Goal: Task Accomplishment & Management: Complete application form

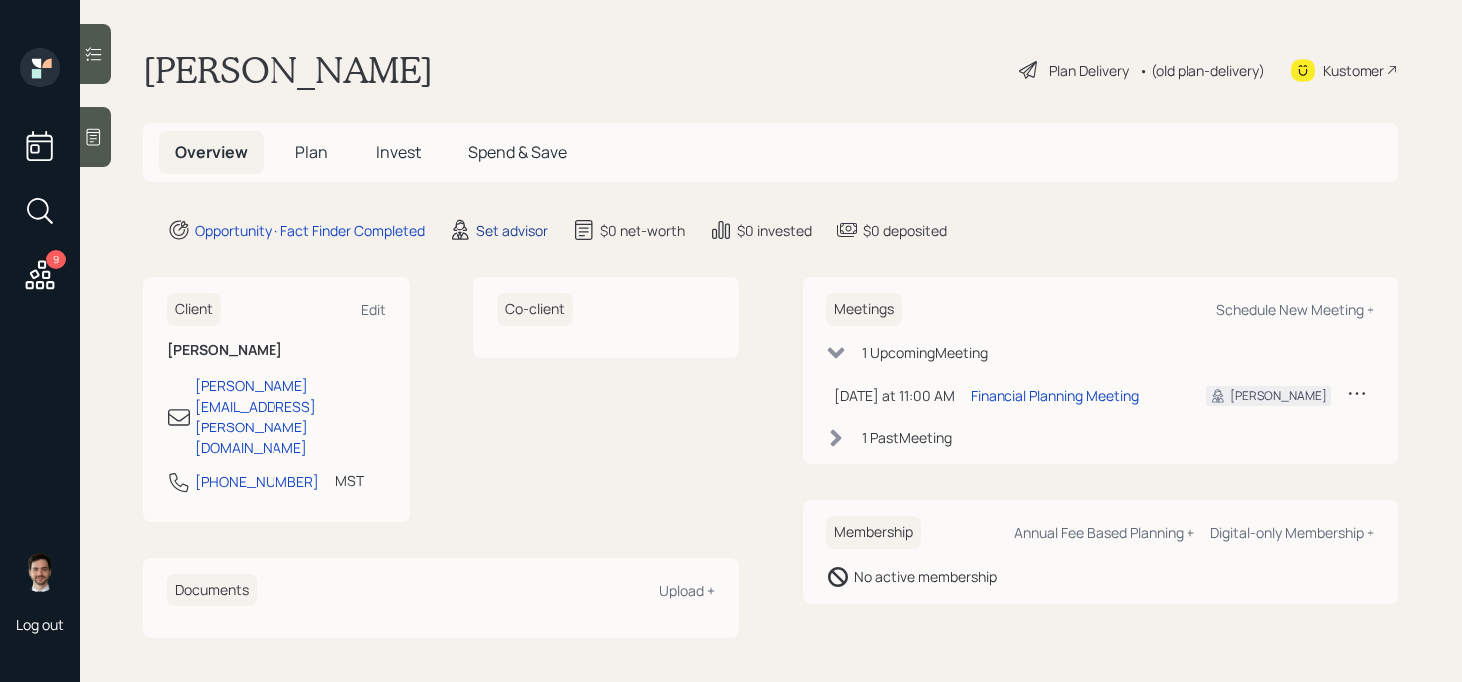
click at [520, 234] on div "Set advisor" at bounding box center [512, 230] width 72 height 21
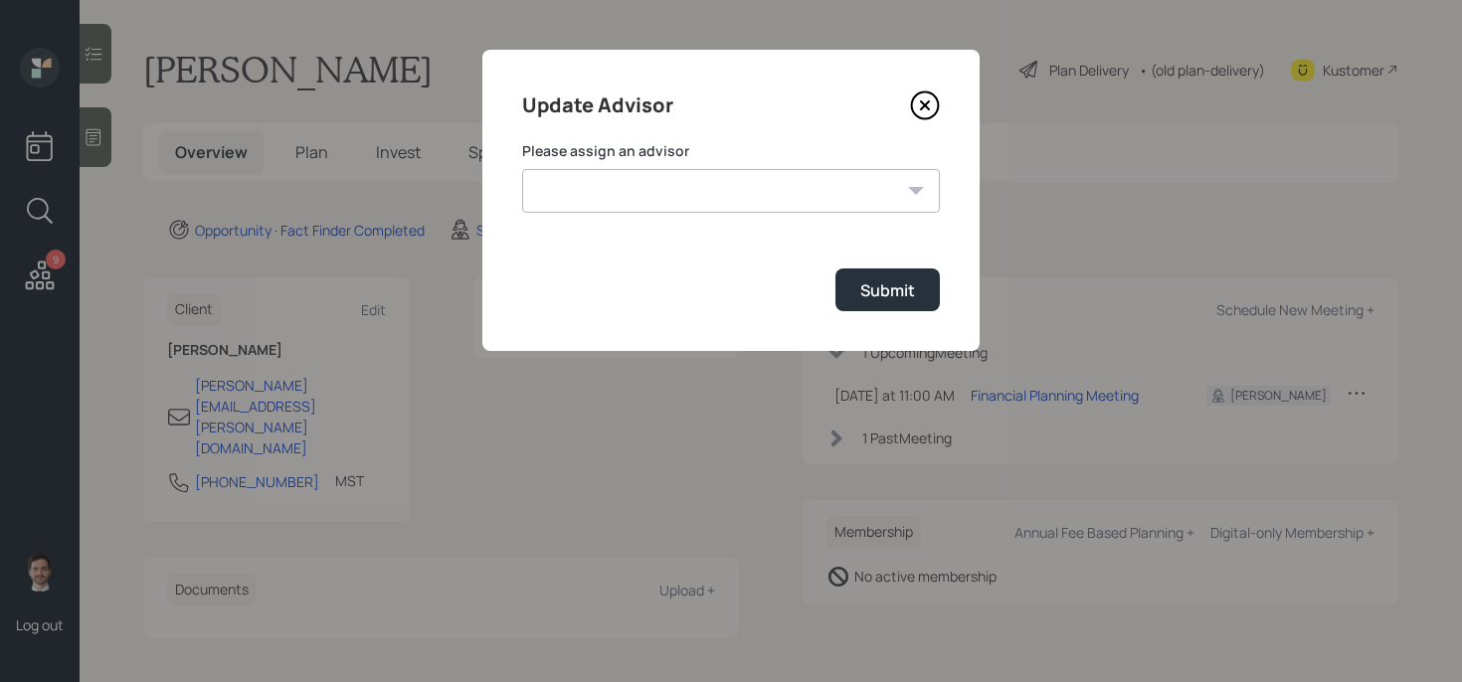
click at [713, 193] on select "[PERSON_NAME] [PERSON_NAME] End [PERSON_NAME] [PERSON_NAME] [PERSON_NAME] [PERS…" at bounding box center [731, 191] width 418 height 44
select select "ef6b64e1-8f62-4a74-b865-a7df4b35b836"
click at [522, 169] on select "[PERSON_NAME] [PERSON_NAME] End [PERSON_NAME] [PERSON_NAME] [PERSON_NAME] [PERS…" at bounding box center [731, 191] width 418 height 44
click at [872, 283] on div "Submit" at bounding box center [887, 290] width 55 height 22
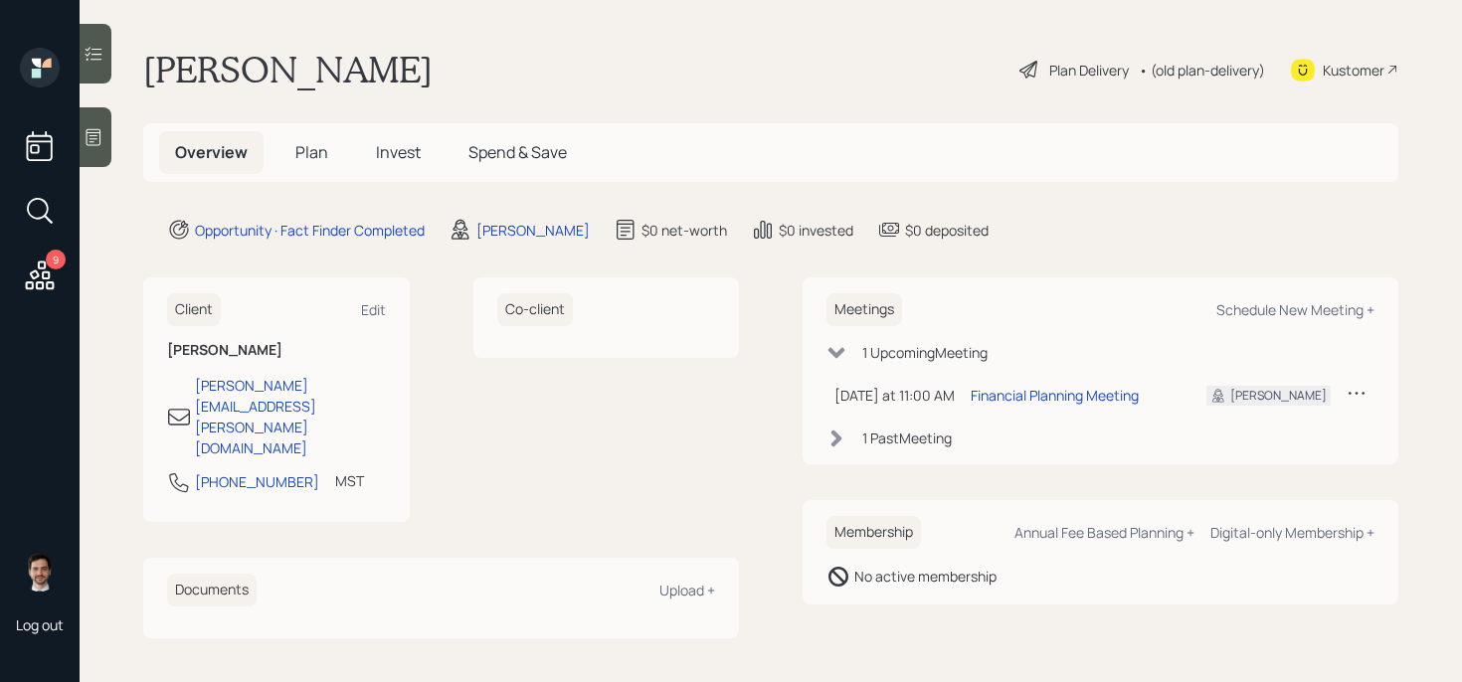
click at [298, 155] on span "Plan" at bounding box center [311, 152] width 33 height 22
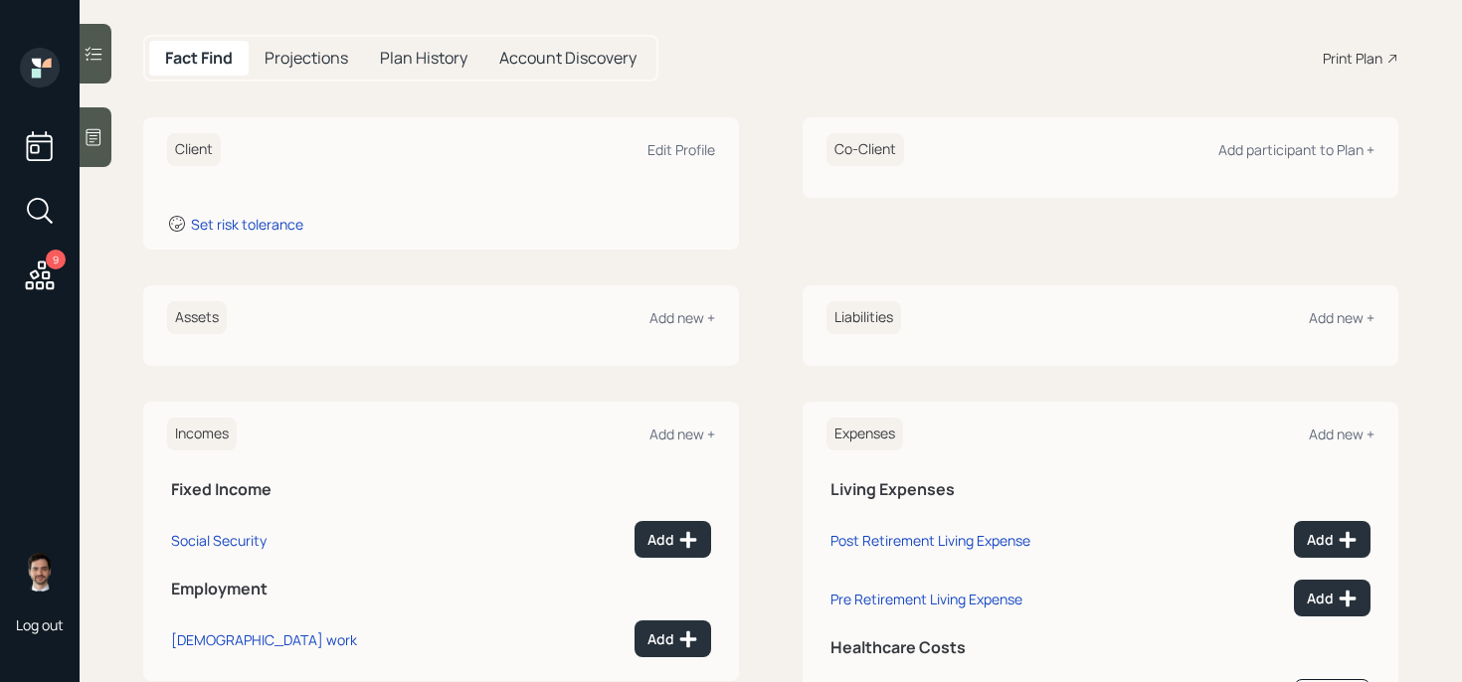
scroll to position [211, 0]
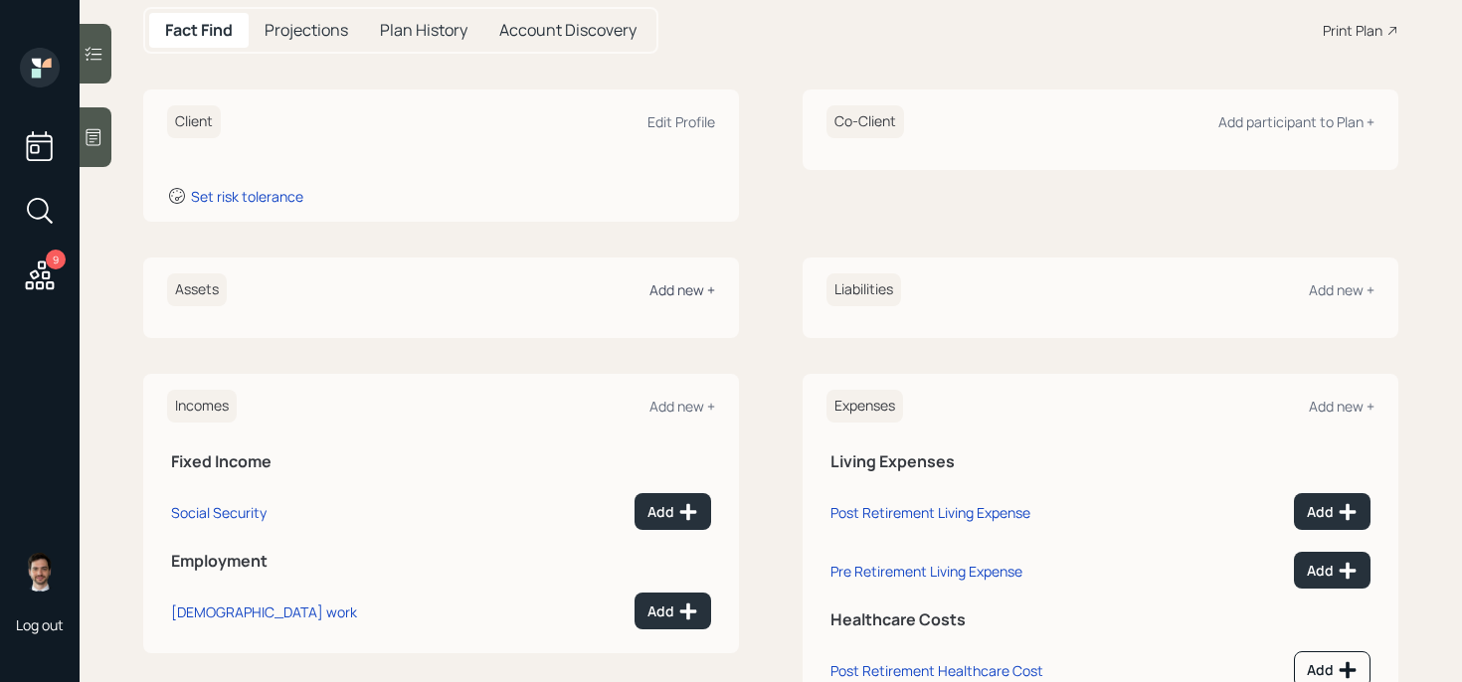
click at [677, 291] on div "Add new +" at bounding box center [682, 289] width 66 height 19
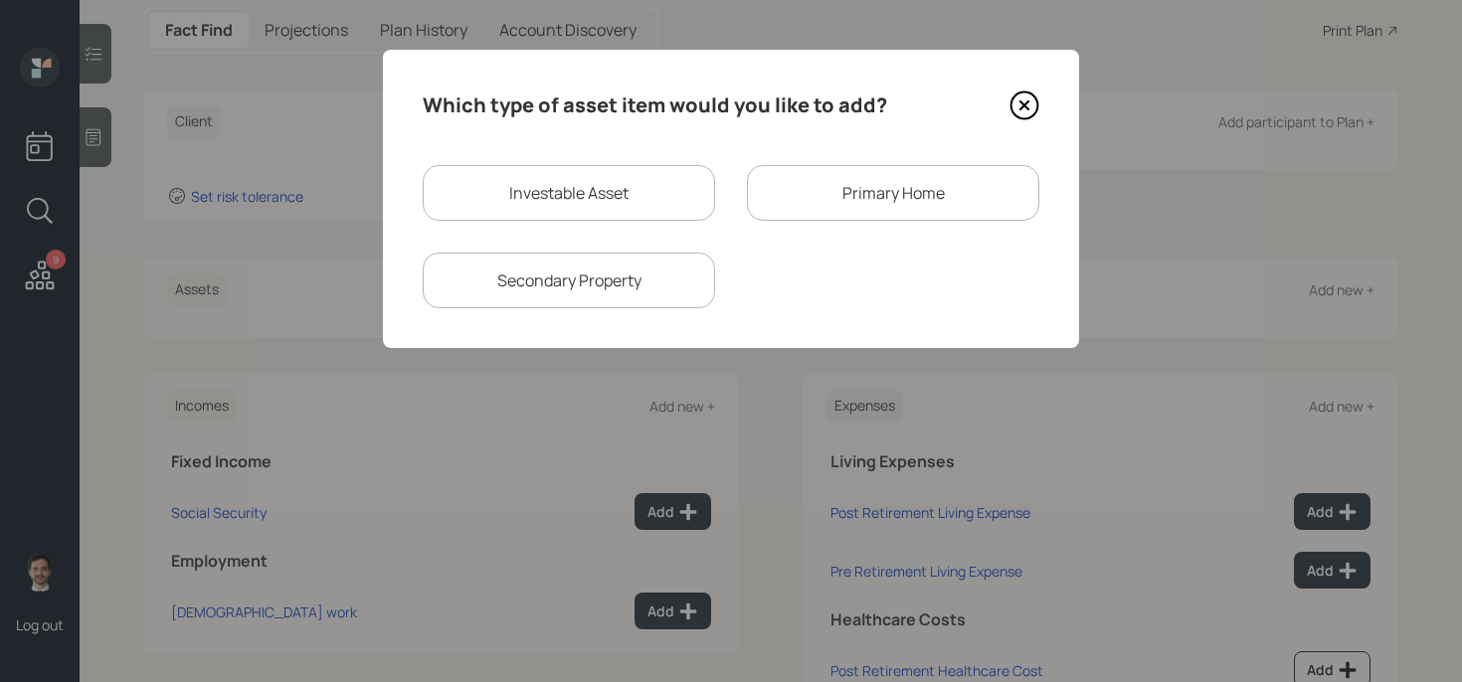
click at [585, 181] on div "Investable Asset" at bounding box center [569, 193] width 292 height 56
select select "taxable"
select select "balanced"
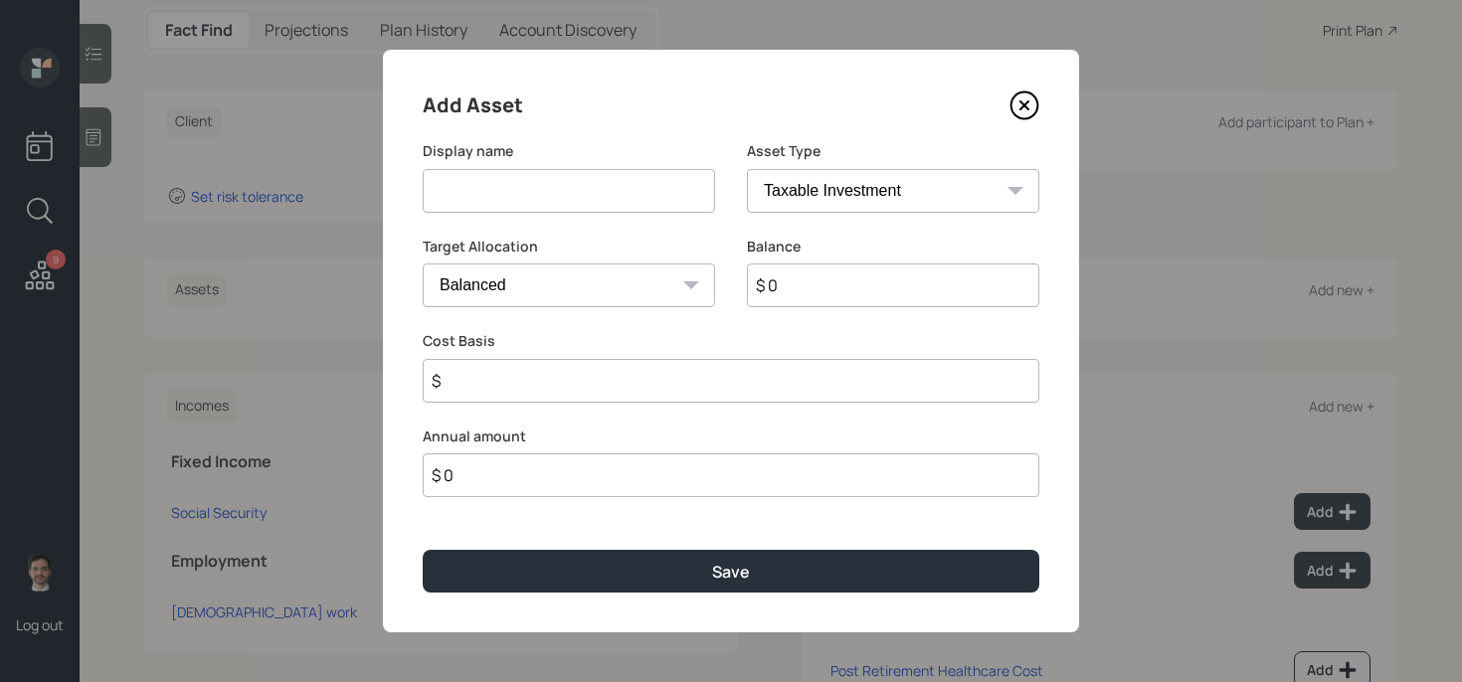
click at [579, 185] on input at bounding box center [569, 191] width 292 height 44
type input "TSP"
click at [829, 212] on select "SEP [PERSON_NAME] IRA 401(k) [PERSON_NAME] 401(k) 403(b) [PERSON_NAME] 403(b) 4…" at bounding box center [893, 191] width 292 height 44
select select "company_sponsored"
click at [747, 169] on select "SEP [PERSON_NAME] IRA 401(k) [PERSON_NAME] 401(k) 403(b) [PERSON_NAME] 403(b) 4…" at bounding box center [893, 191] width 292 height 44
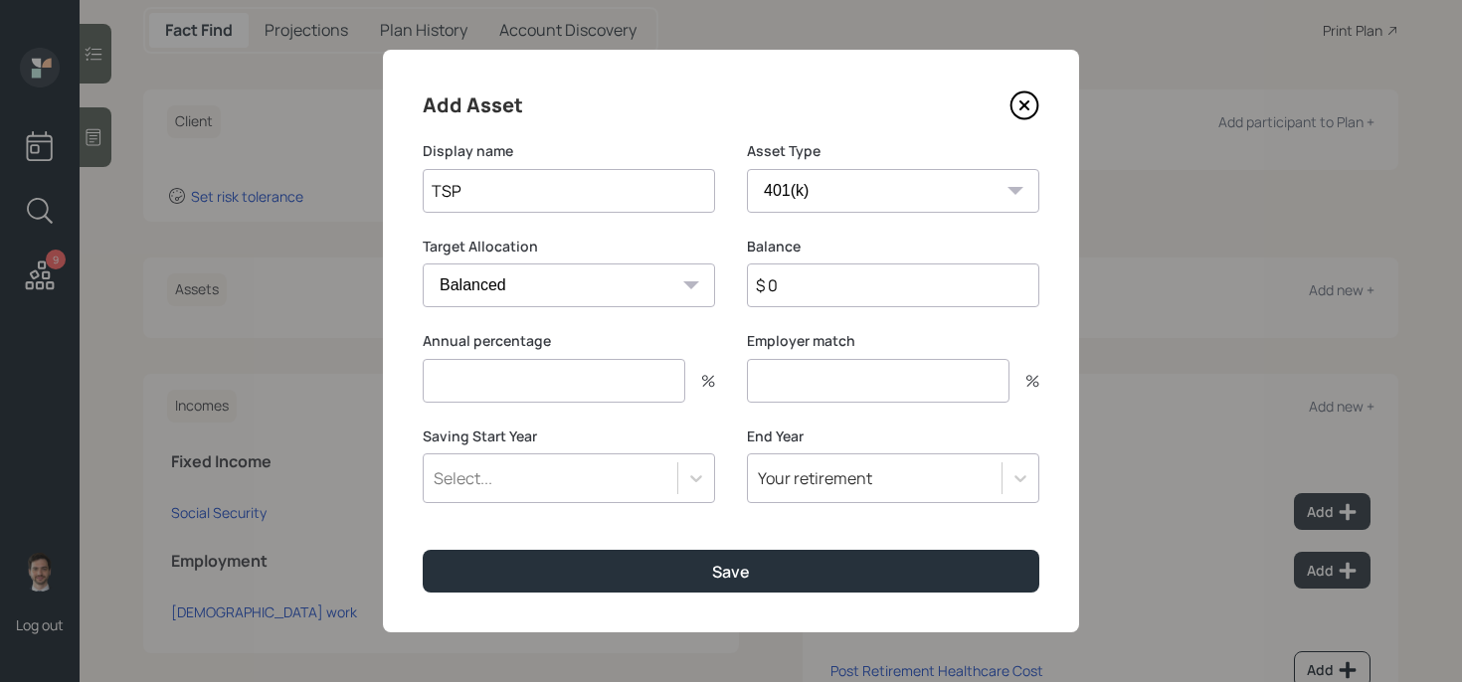
click at [821, 292] on input "$ 0" at bounding box center [893, 285] width 292 height 44
type input "$ 250,000"
type input "0"
click at [423, 550] on button "Save" at bounding box center [731, 571] width 616 height 43
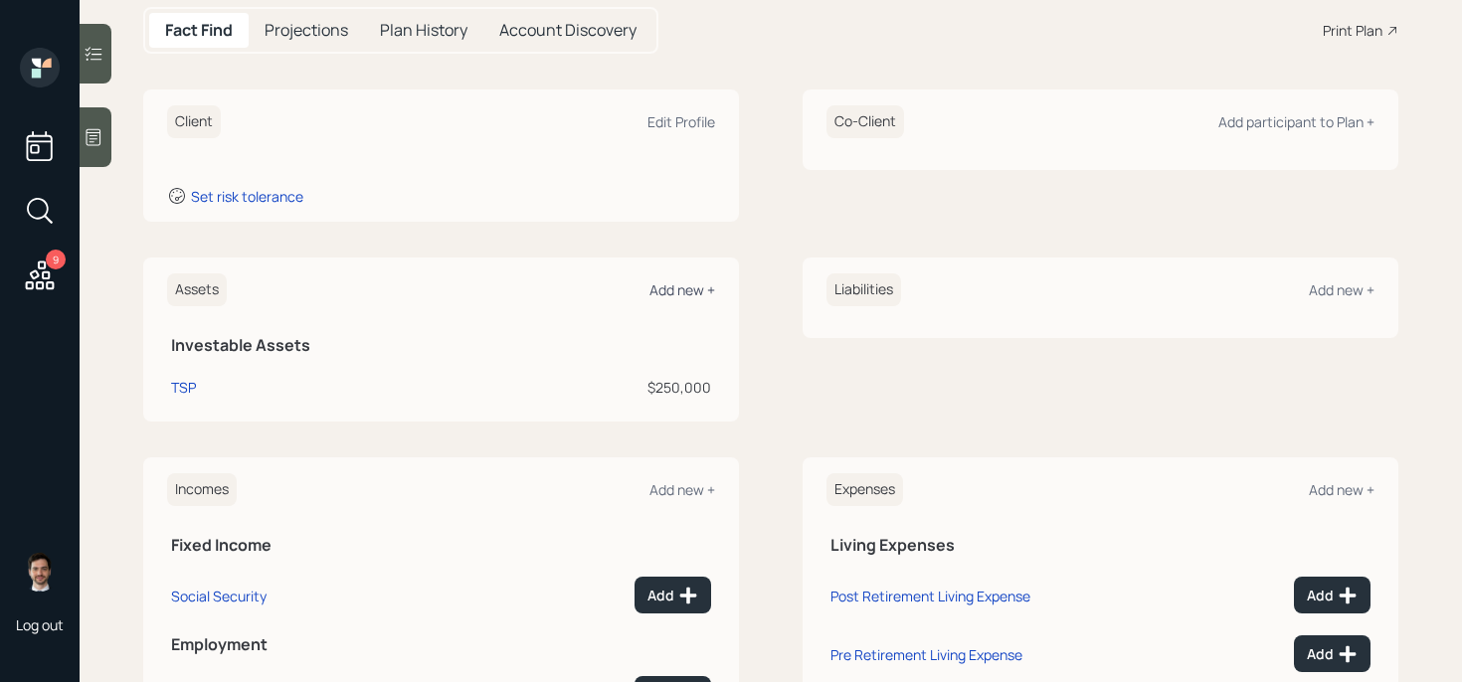
click at [672, 293] on div "Add new +" at bounding box center [682, 289] width 66 height 19
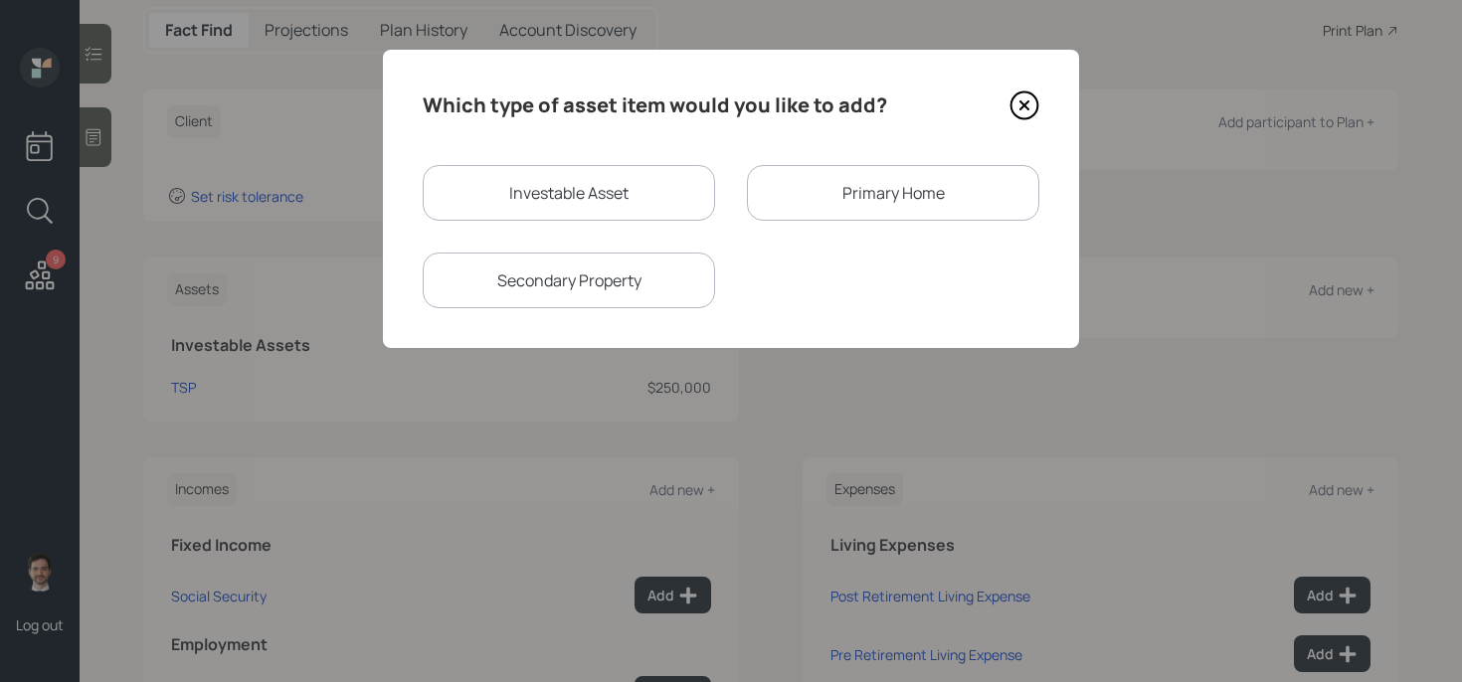
click at [618, 180] on div "Investable Asset" at bounding box center [569, 193] width 292 height 56
select select "taxable"
select select "balanced"
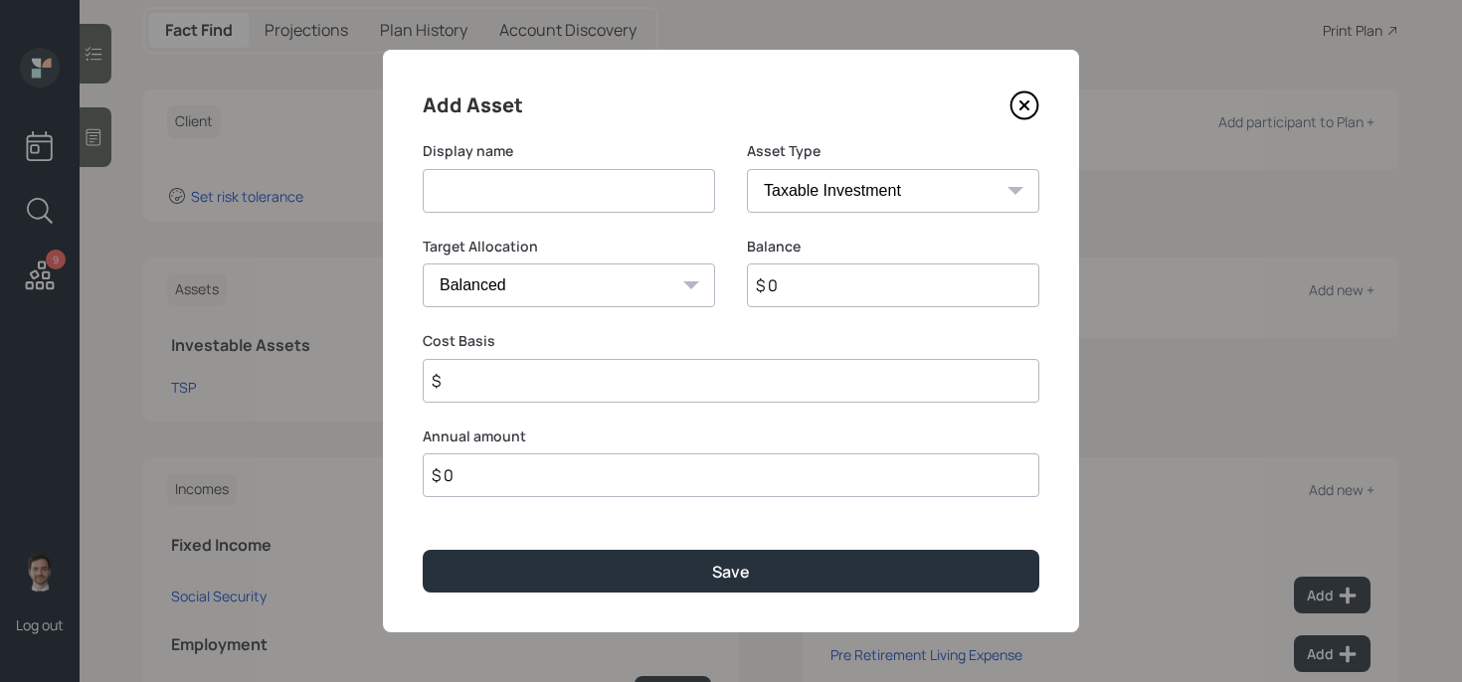
click at [601, 187] on input at bounding box center [569, 191] width 292 height 44
type input "IRA"
select select "ira"
type input "$"
type input "$ 1"
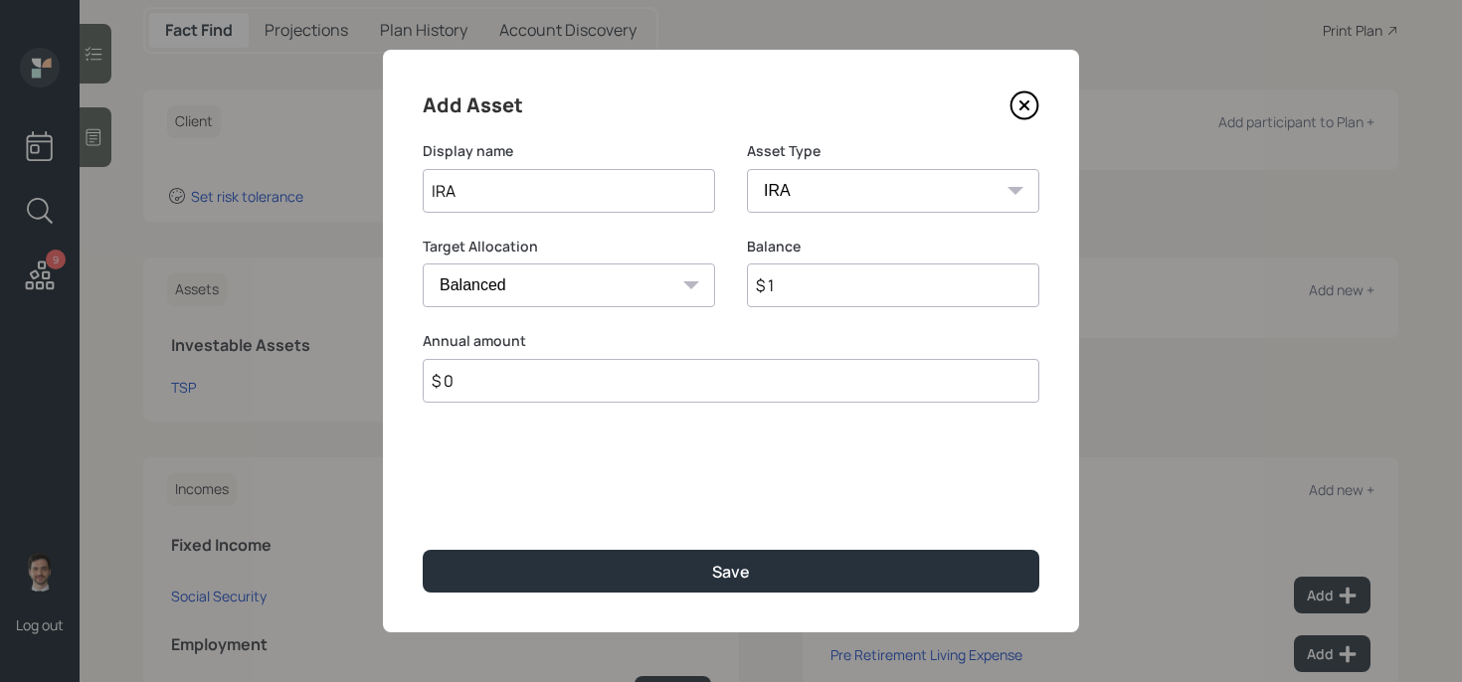
type input "$ 0"
click at [423, 550] on button "Save" at bounding box center [731, 571] width 616 height 43
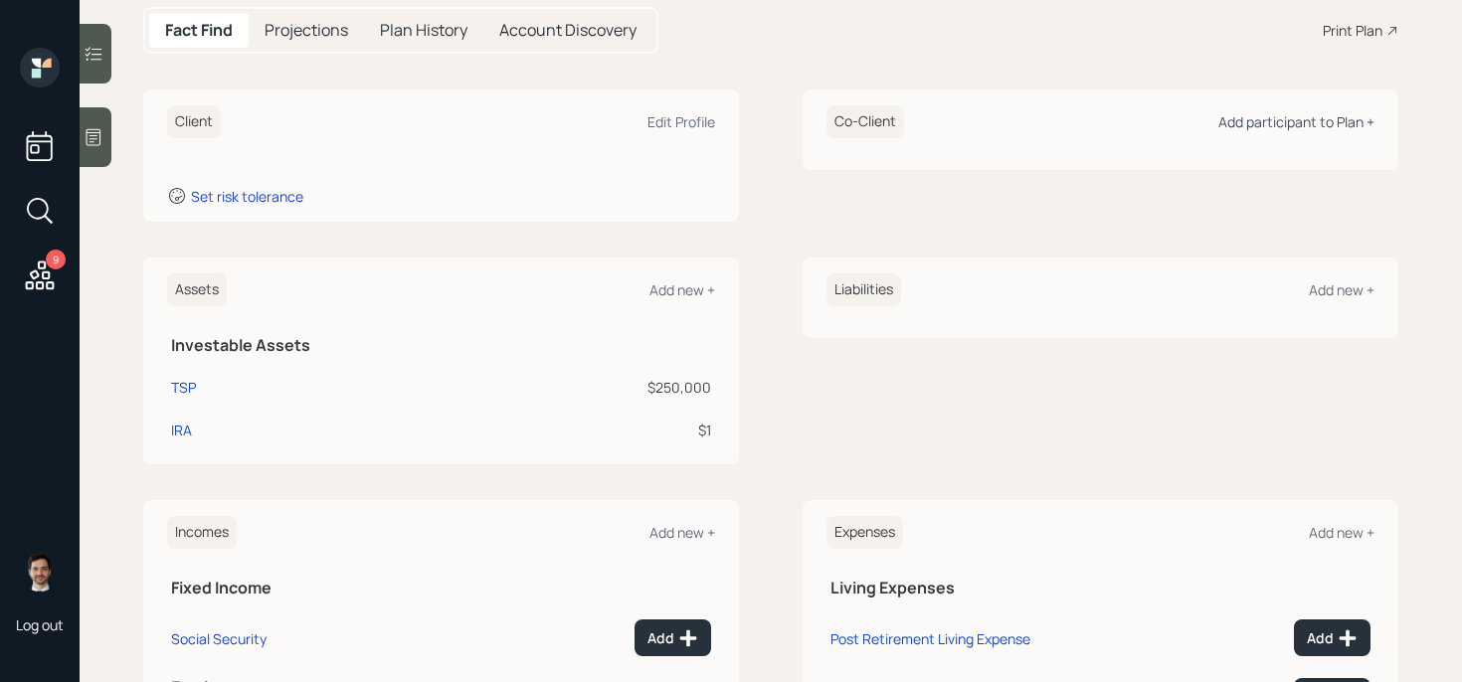
click at [1253, 122] on div "Add participant to Plan +" at bounding box center [1296, 121] width 156 height 19
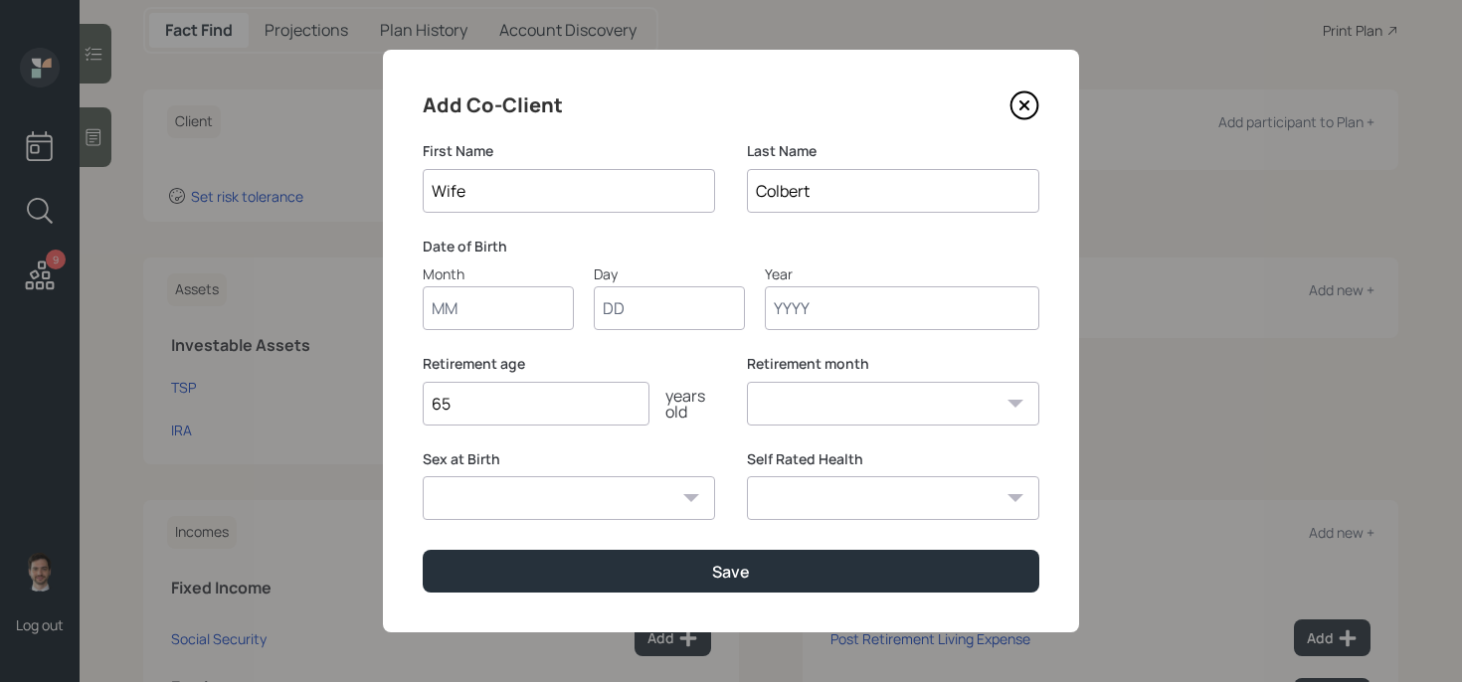
type input "Wife"
type input "01"
type input "1950"
select select "1"
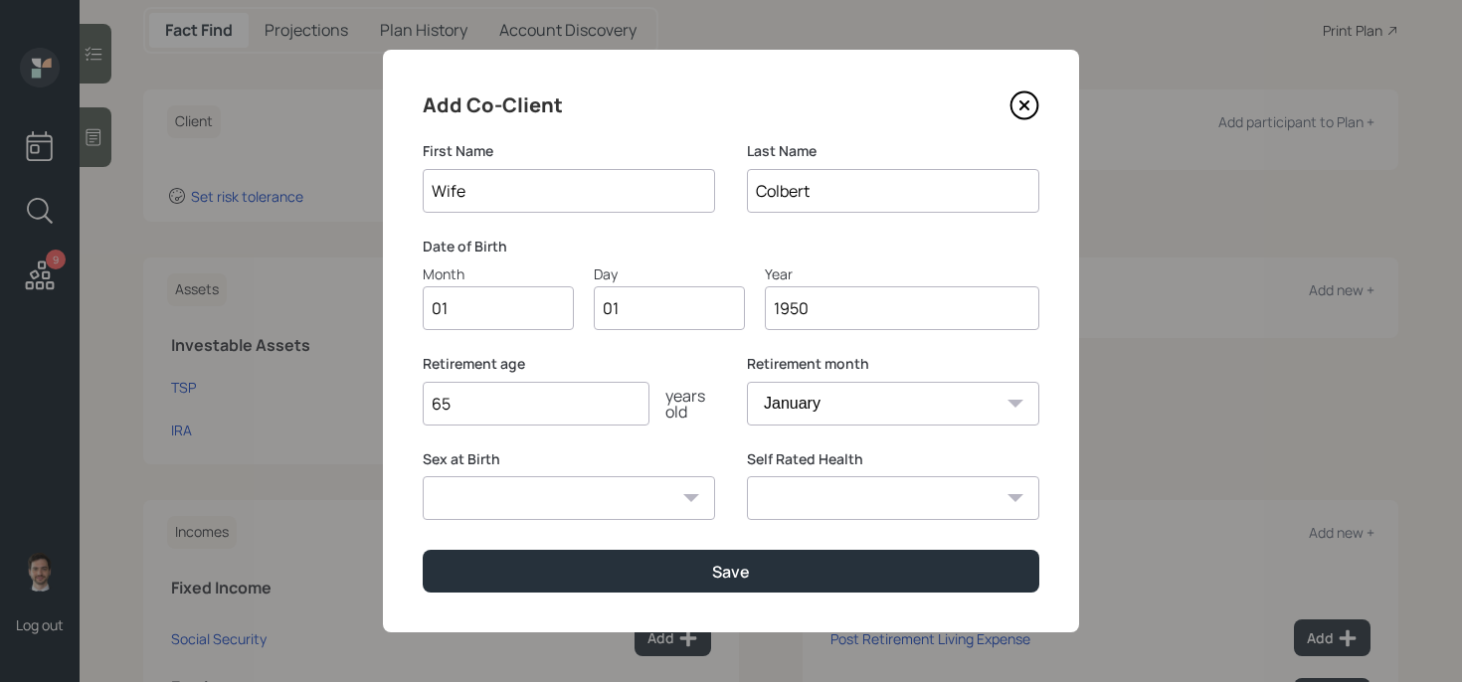
type input "1950"
click at [423, 550] on button "Save" at bounding box center [731, 571] width 616 height 43
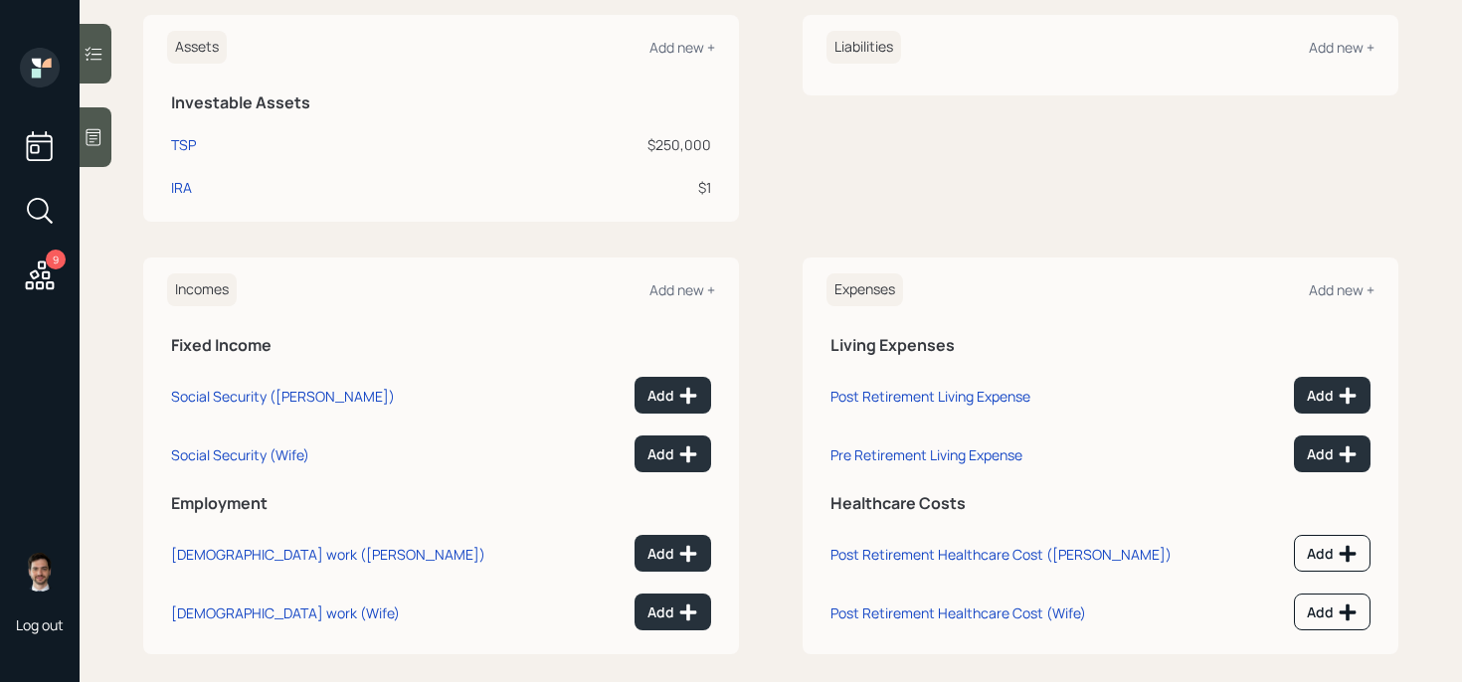
scroll to position [515, 0]
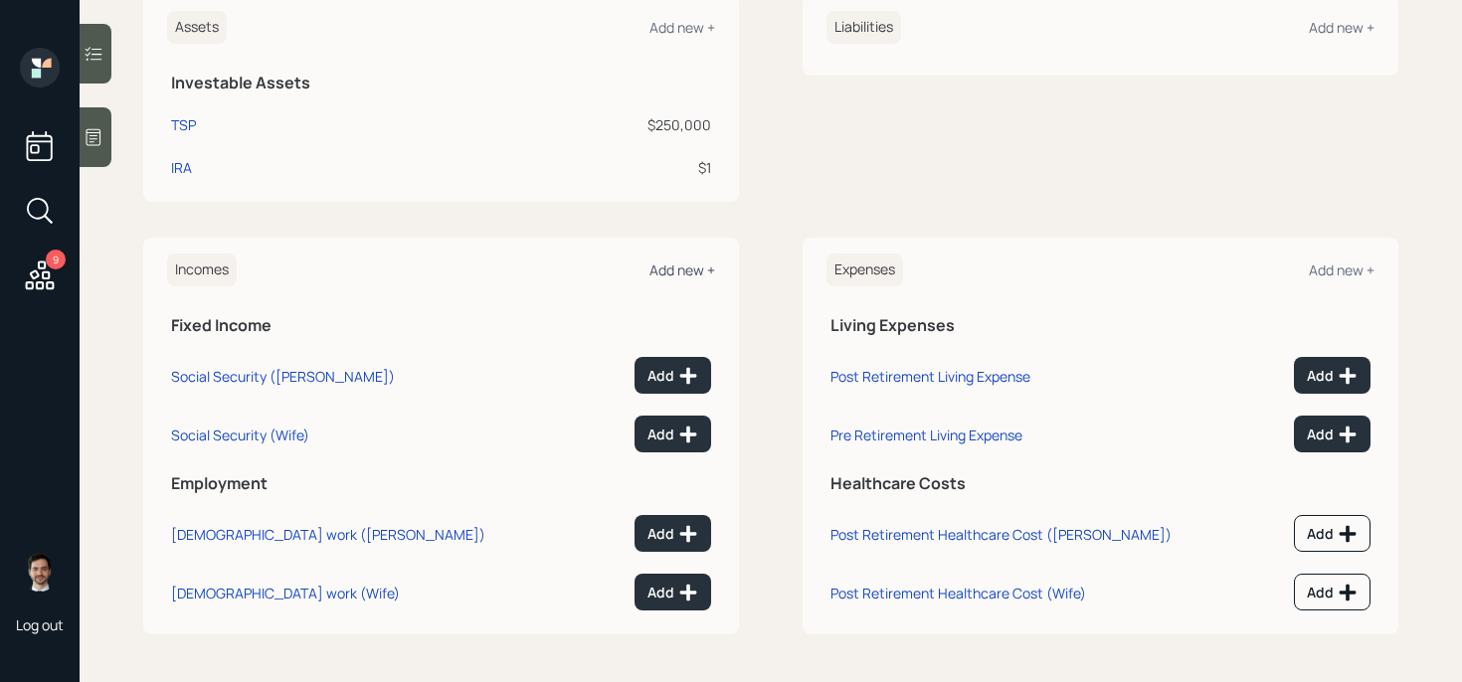
click at [686, 268] on div "Add new +" at bounding box center [682, 269] width 66 height 19
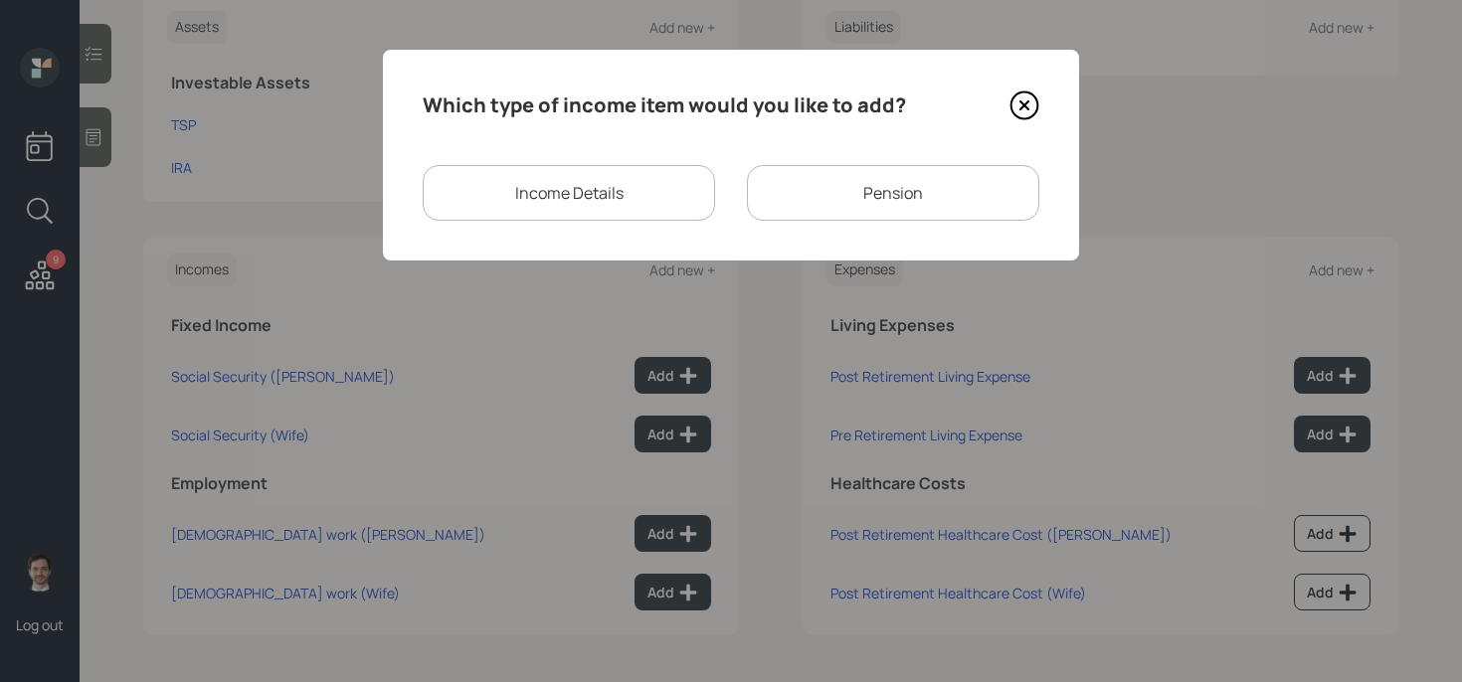
click at [607, 206] on div "Income Details" at bounding box center [569, 193] width 292 height 56
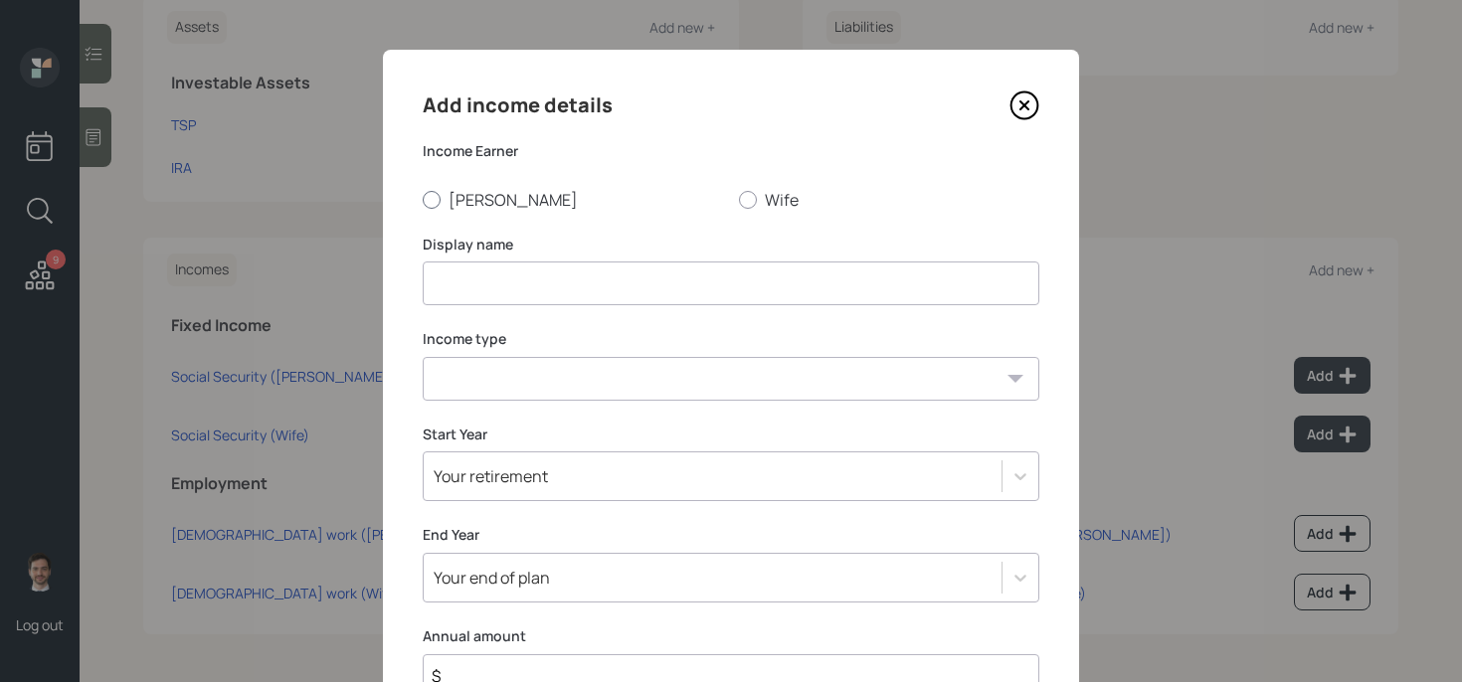
click at [456, 204] on label "[PERSON_NAME]" at bounding box center [573, 200] width 300 height 22
click at [423, 200] on input "[PERSON_NAME]" at bounding box center [422, 199] width 1 height 1
radio input "true"
click at [472, 268] on input at bounding box center [731, 283] width 616 height 44
click at [1018, 101] on icon at bounding box center [1024, 105] width 30 height 30
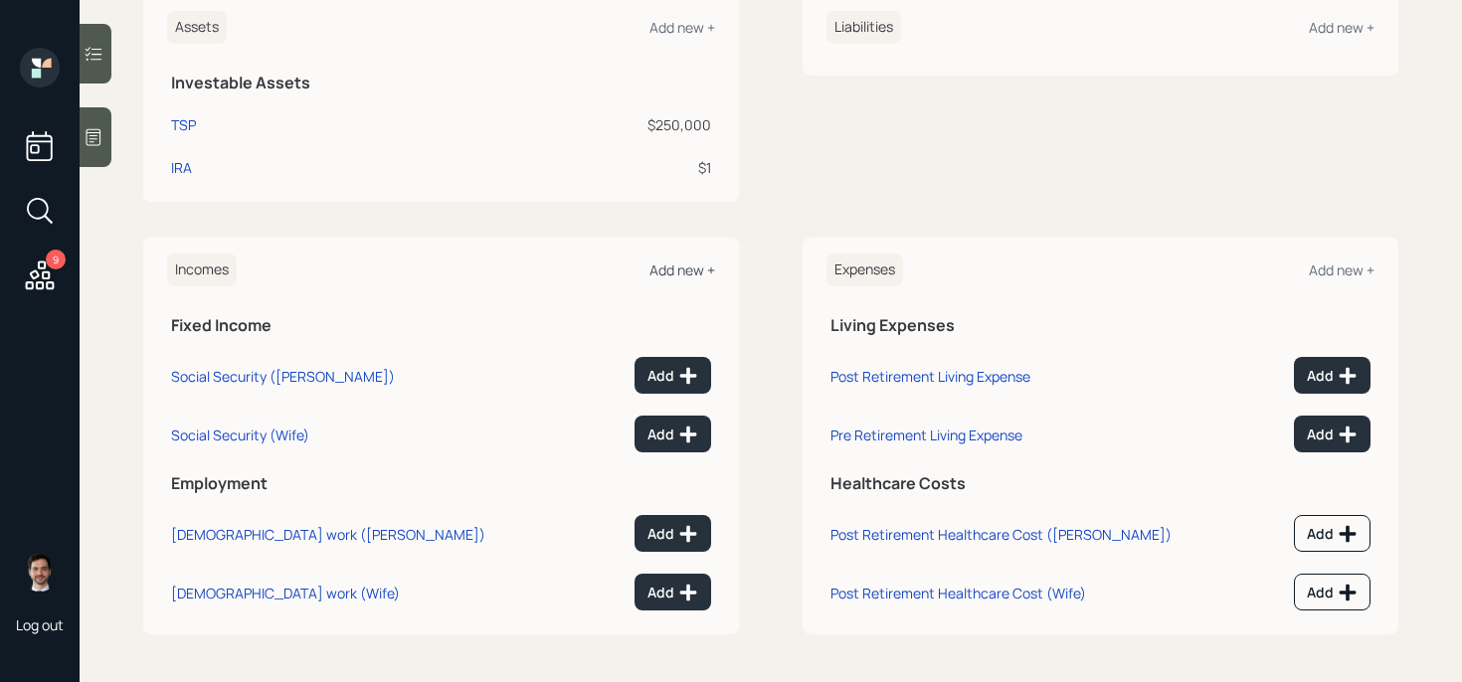
click at [684, 270] on div "Add new +" at bounding box center [682, 269] width 66 height 19
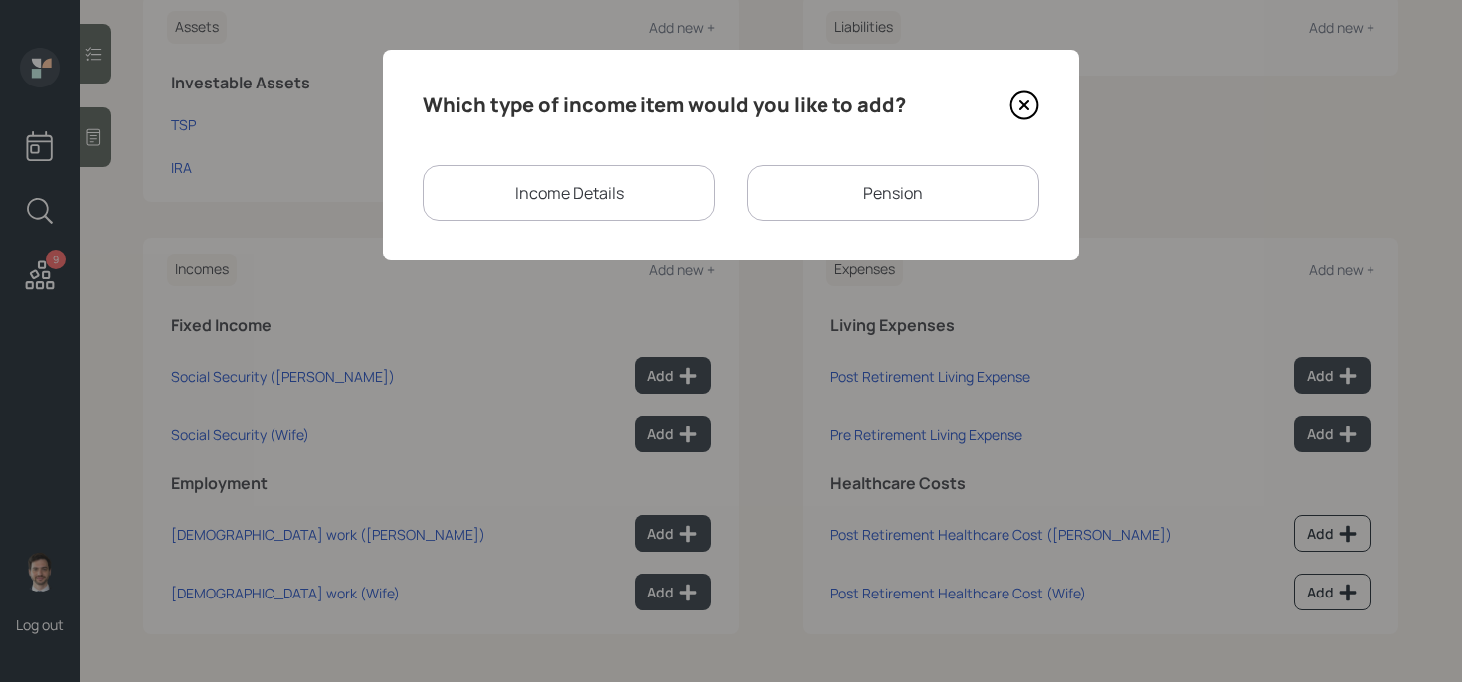
click at [938, 178] on div "Pension" at bounding box center [893, 193] width 292 height 56
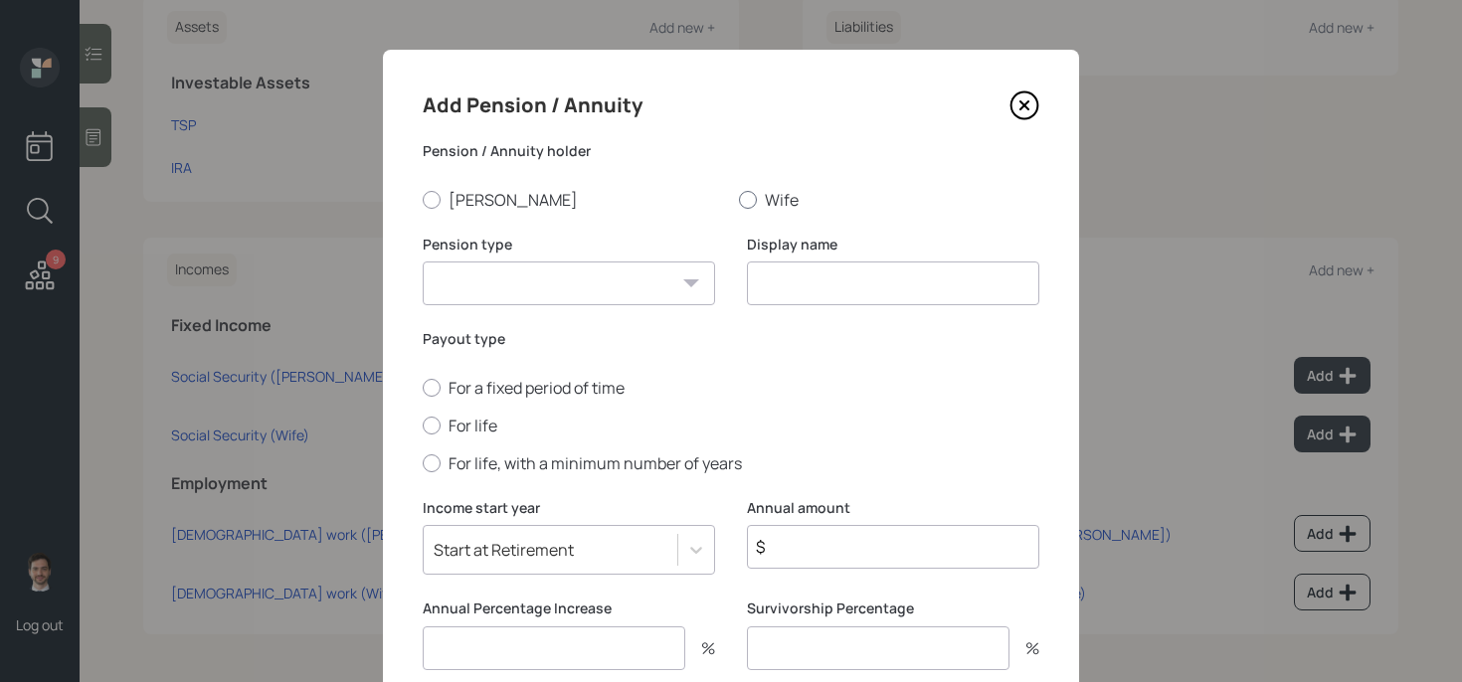
click at [764, 194] on label "Wife" at bounding box center [889, 200] width 300 height 22
click at [739, 199] on input "Wife" at bounding box center [738, 199] width 1 height 1
radio input "true"
click at [662, 268] on select "Pension Annuity" at bounding box center [569, 283] width 292 height 44
select select "annuity"
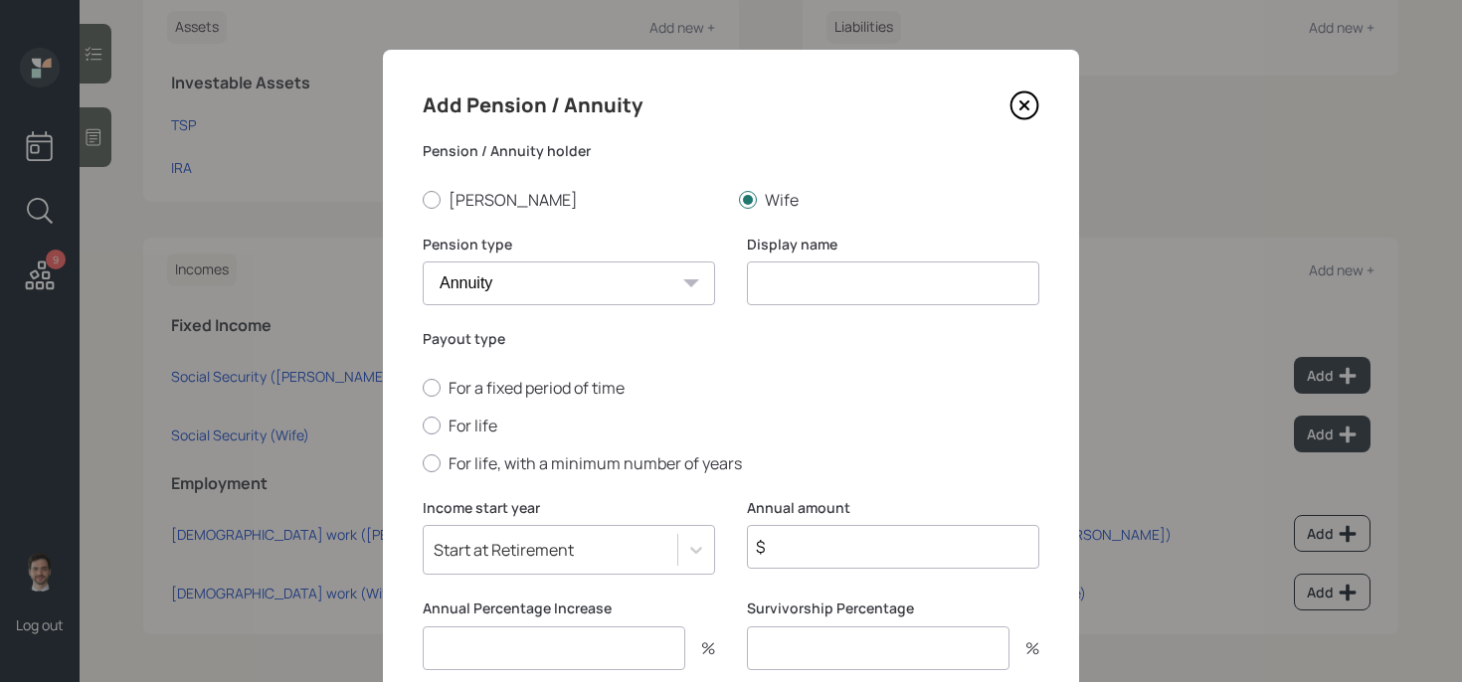
click at [423, 261] on select "Pension Annuity" at bounding box center [569, 283] width 292 height 44
click at [808, 286] on input at bounding box center [893, 283] width 292 height 44
type input "Annuity"
click at [470, 430] on label "For life" at bounding box center [731, 426] width 616 height 22
click at [423, 426] on input "For life" at bounding box center [422, 425] width 1 height 1
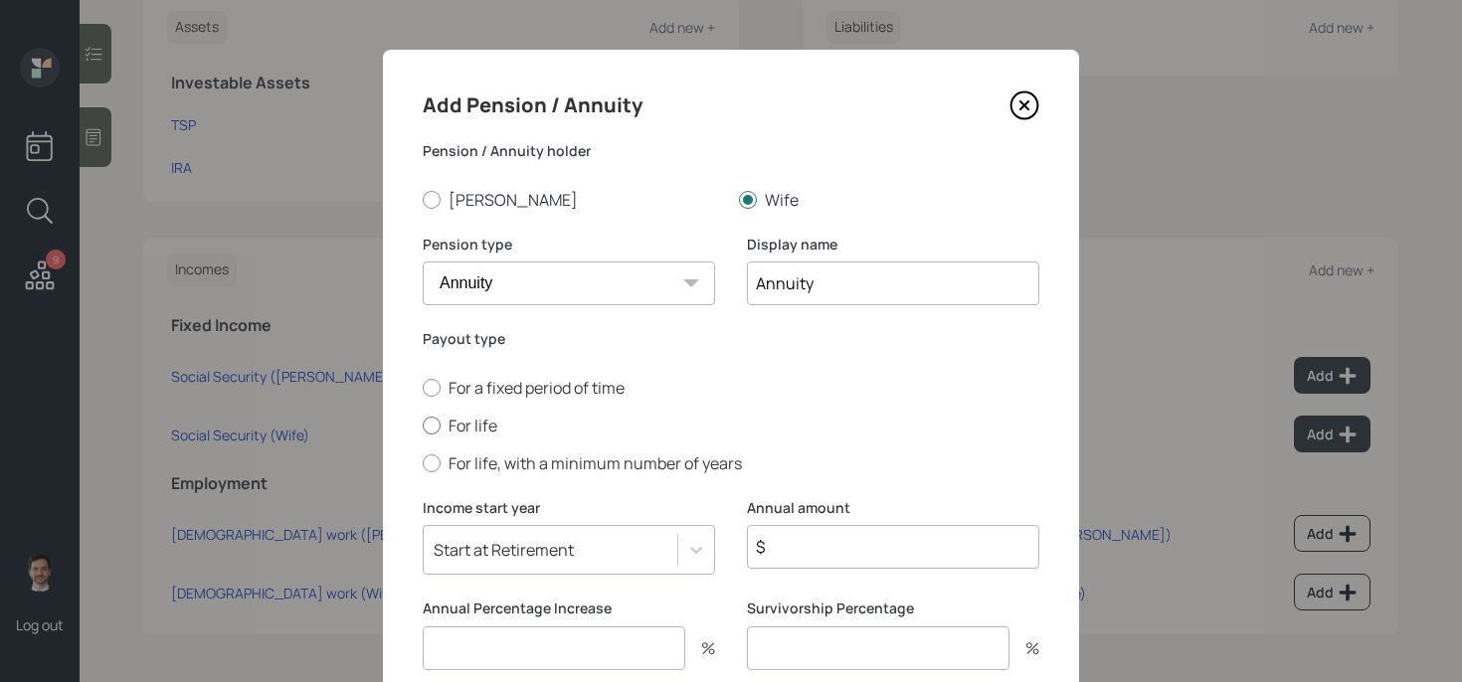
radio input "true"
click at [828, 536] on input "$" at bounding box center [893, 547] width 292 height 44
type input "$ 1"
click at [555, 656] on input "number" at bounding box center [554, 648] width 262 height 44
type input "0"
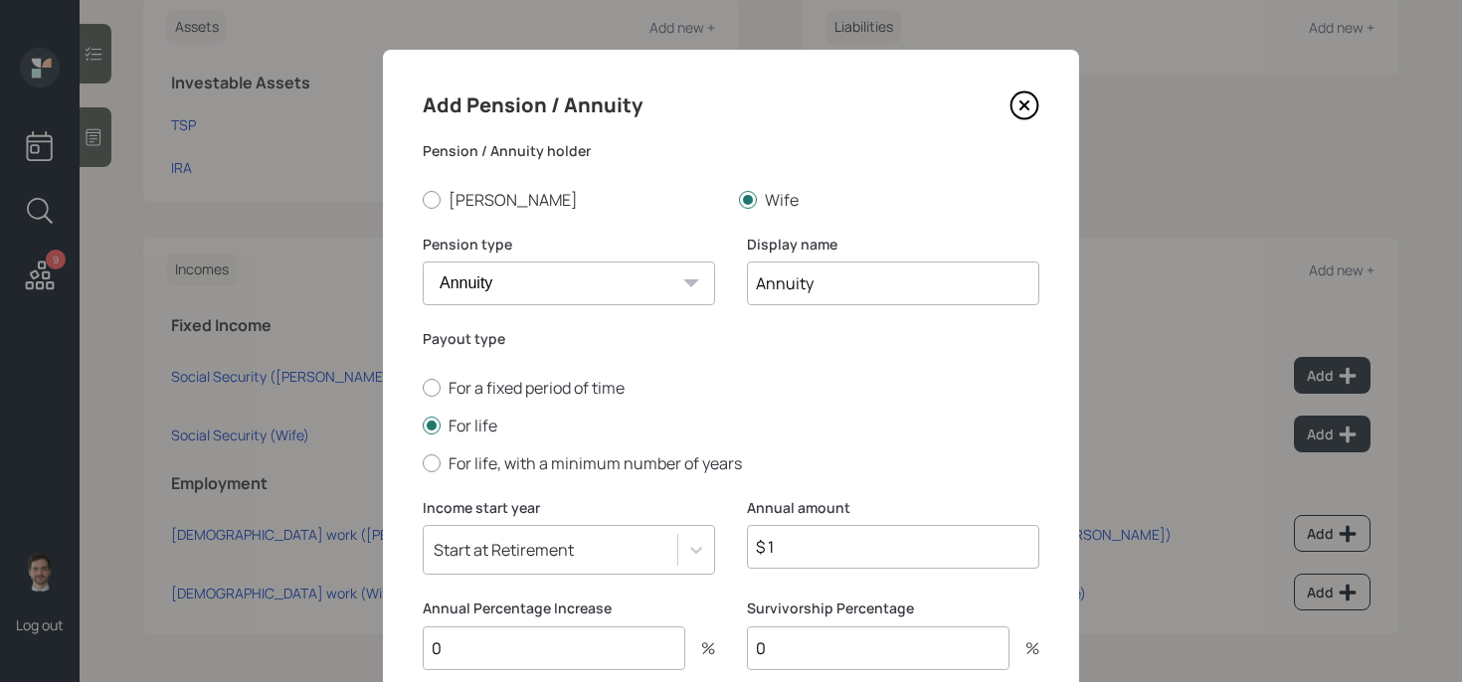
type input "0"
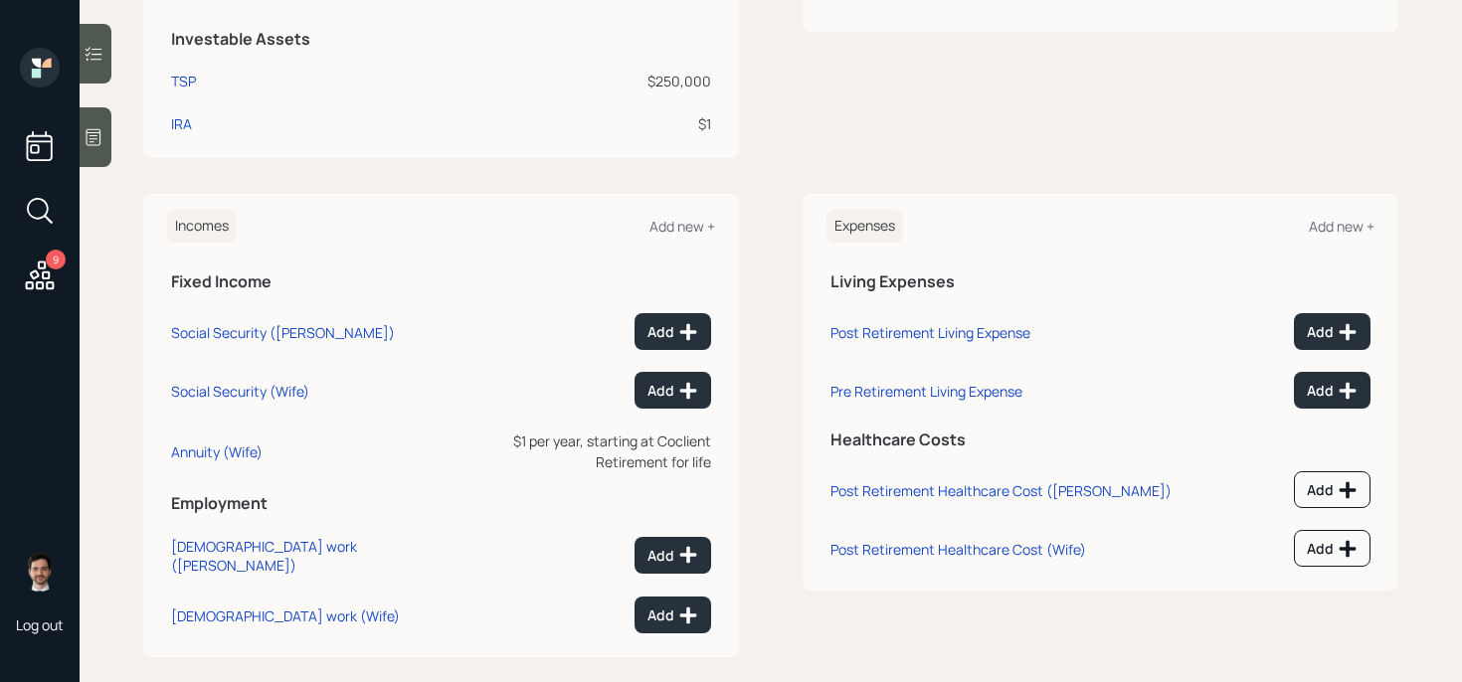
scroll to position [546, 0]
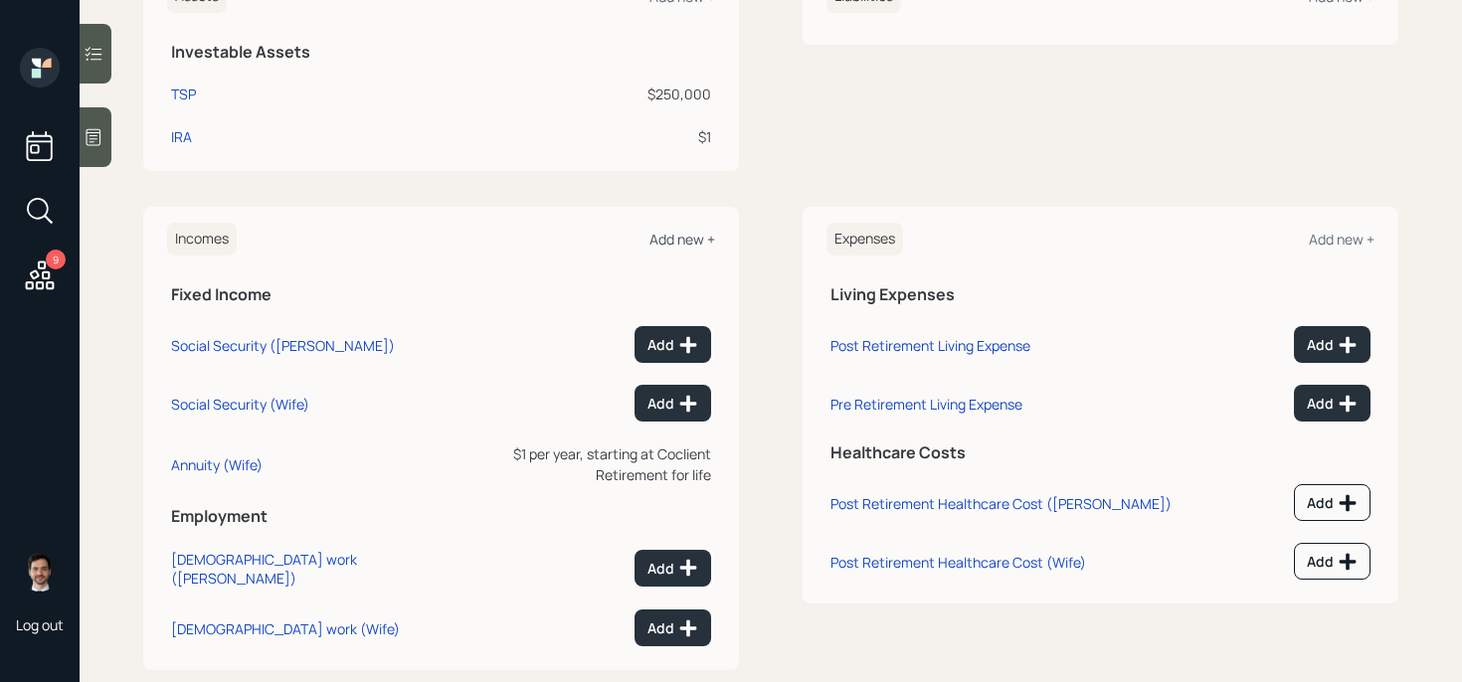
click at [682, 242] on div "Add new +" at bounding box center [682, 239] width 66 height 19
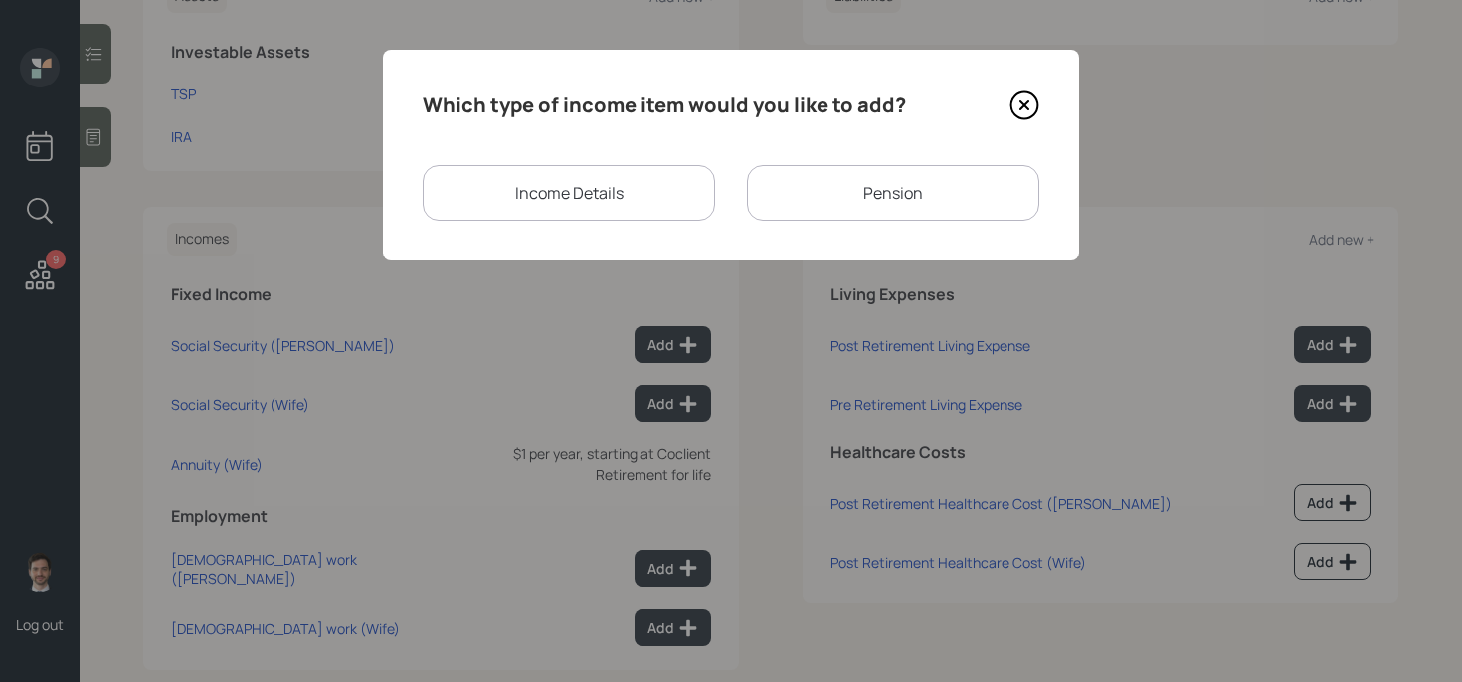
click at [933, 191] on div "Pension" at bounding box center [893, 193] width 292 height 56
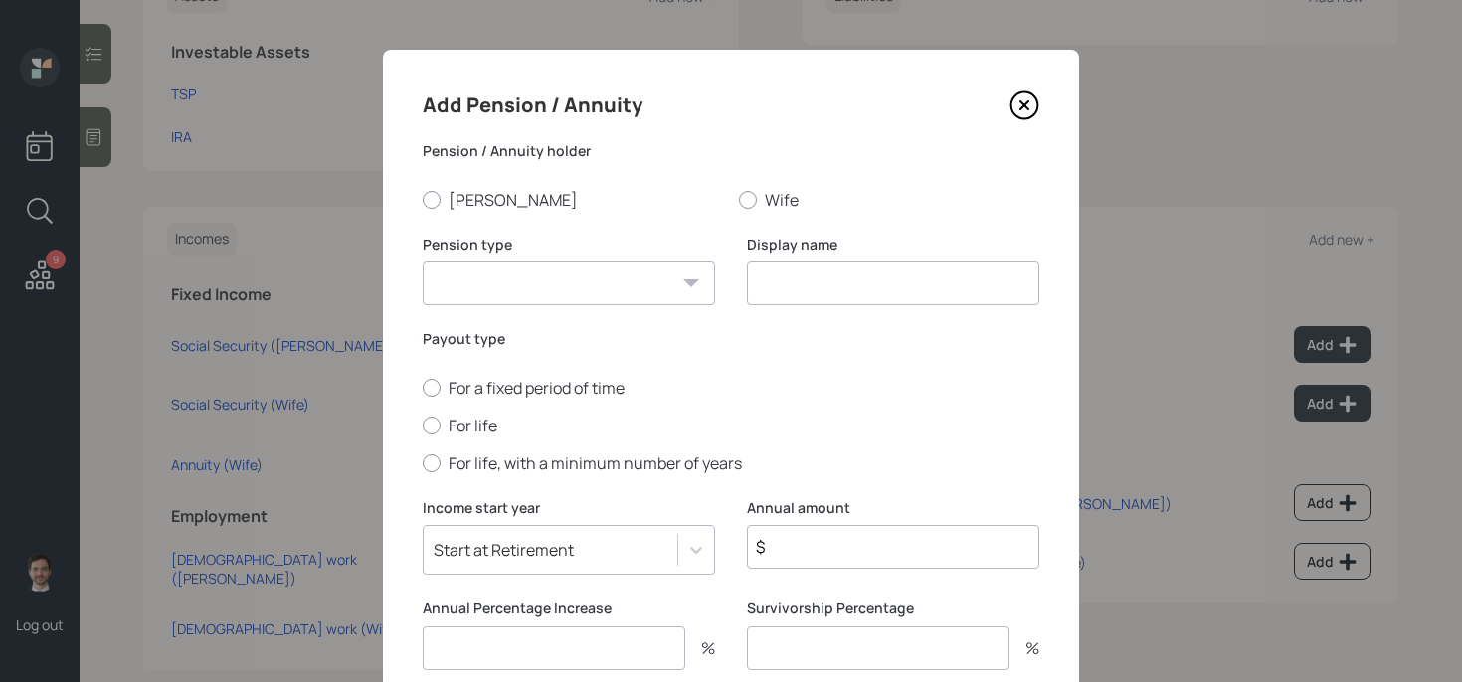
click at [752, 211] on div "Add Pension / Annuity Pension / Annuity [PERSON_NAME] Wife Pension type Pension…" at bounding box center [731, 413] width 696 height 727
click at [748, 194] on div at bounding box center [748, 200] width 18 height 18
click at [739, 199] on input "Wife" at bounding box center [738, 199] width 1 height 1
radio input "true"
click at [605, 283] on select "Pension Annuity" at bounding box center [569, 283] width 292 height 44
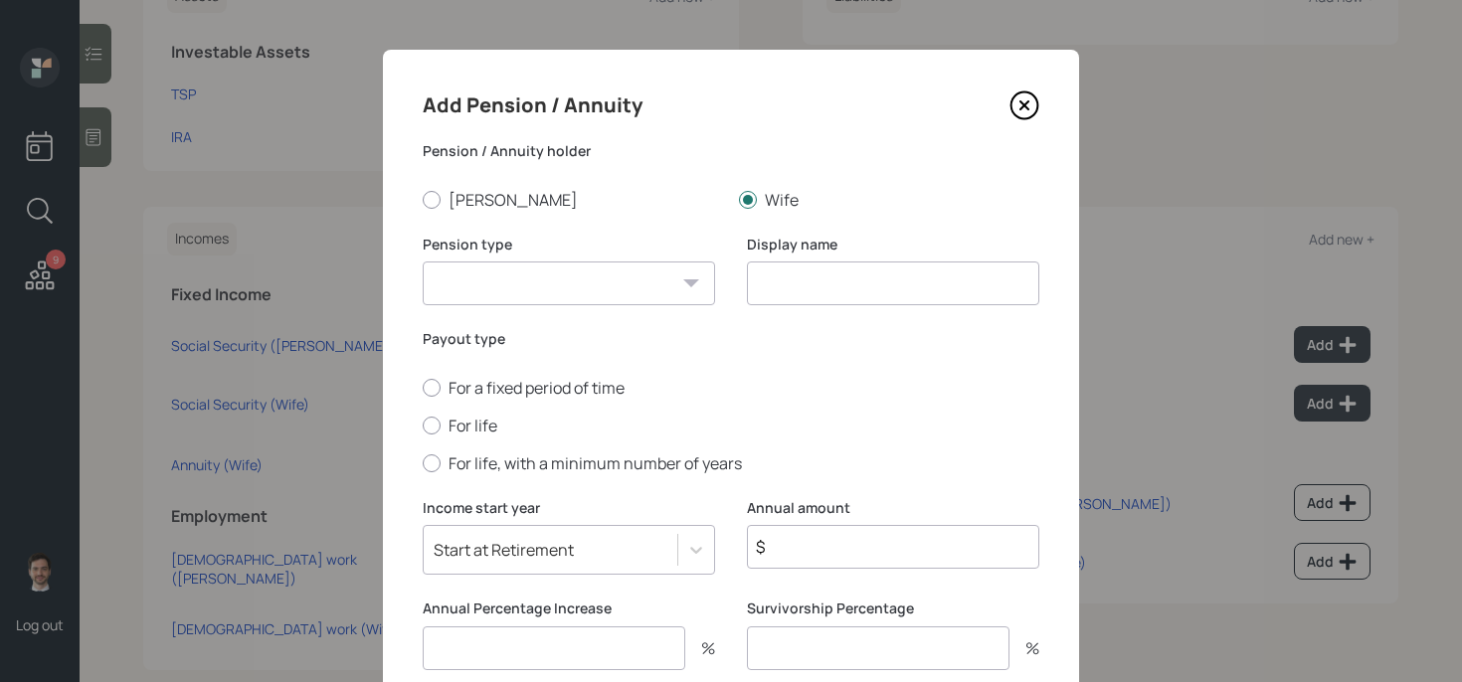
select select "pension"
click at [423, 261] on select "Pension Annuity" at bounding box center [569, 283] width 292 height 44
click at [838, 287] on input at bounding box center [893, 283] width 292 height 44
type input "Pension"
click at [459, 418] on label "For life" at bounding box center [731, 426] width 616 height 22
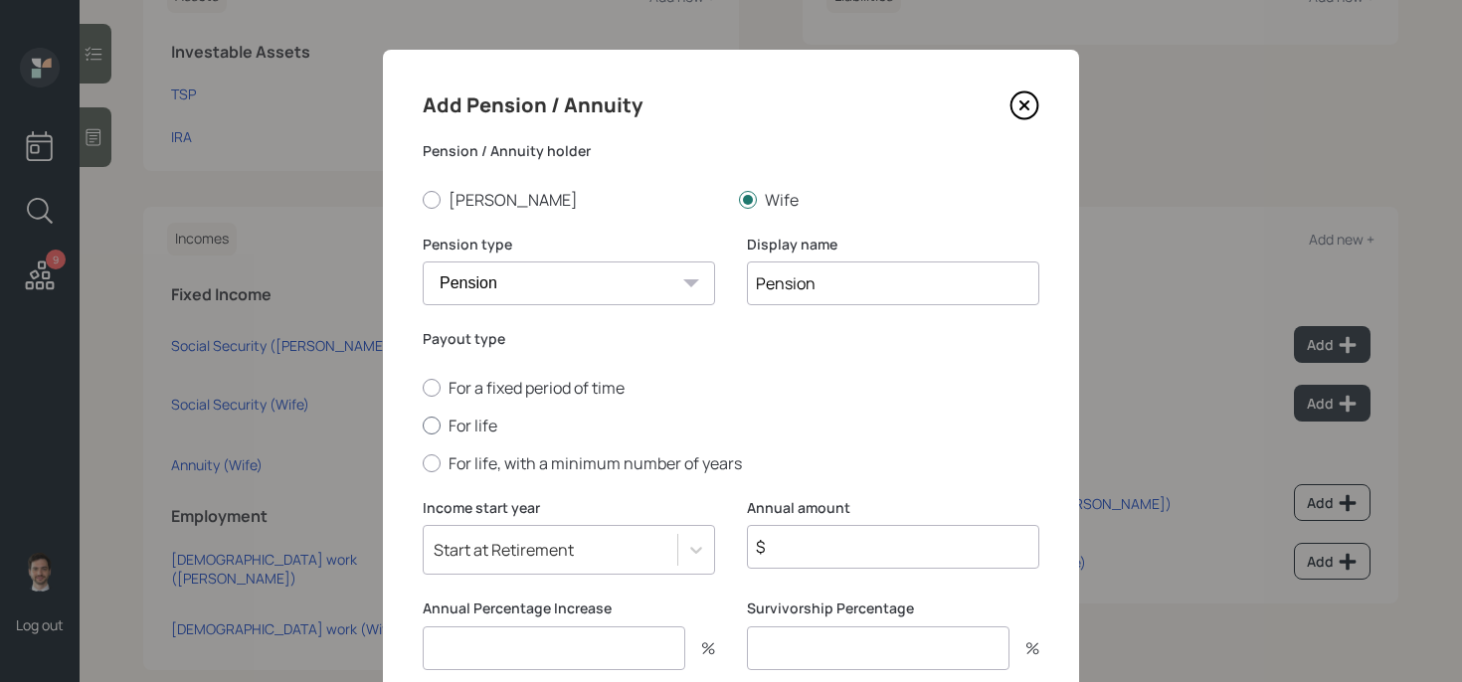
click at [423, 425] on input "For life" at bounding box center [422, 425] width 1 height 1
radio input "true"
click at [811, 540] on input "$" at bounding box center [893, 547] width 292 height 44
type input "$ 1"
type input "0"
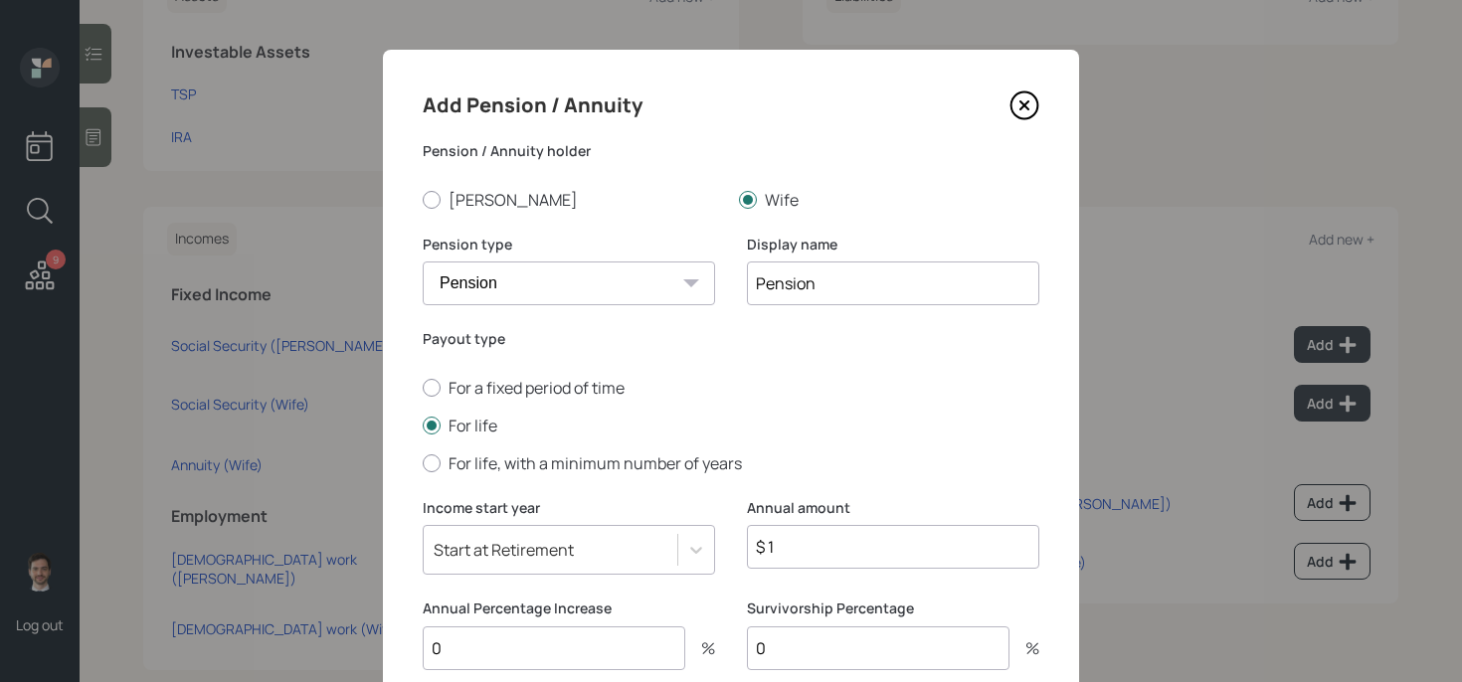
type input "0"
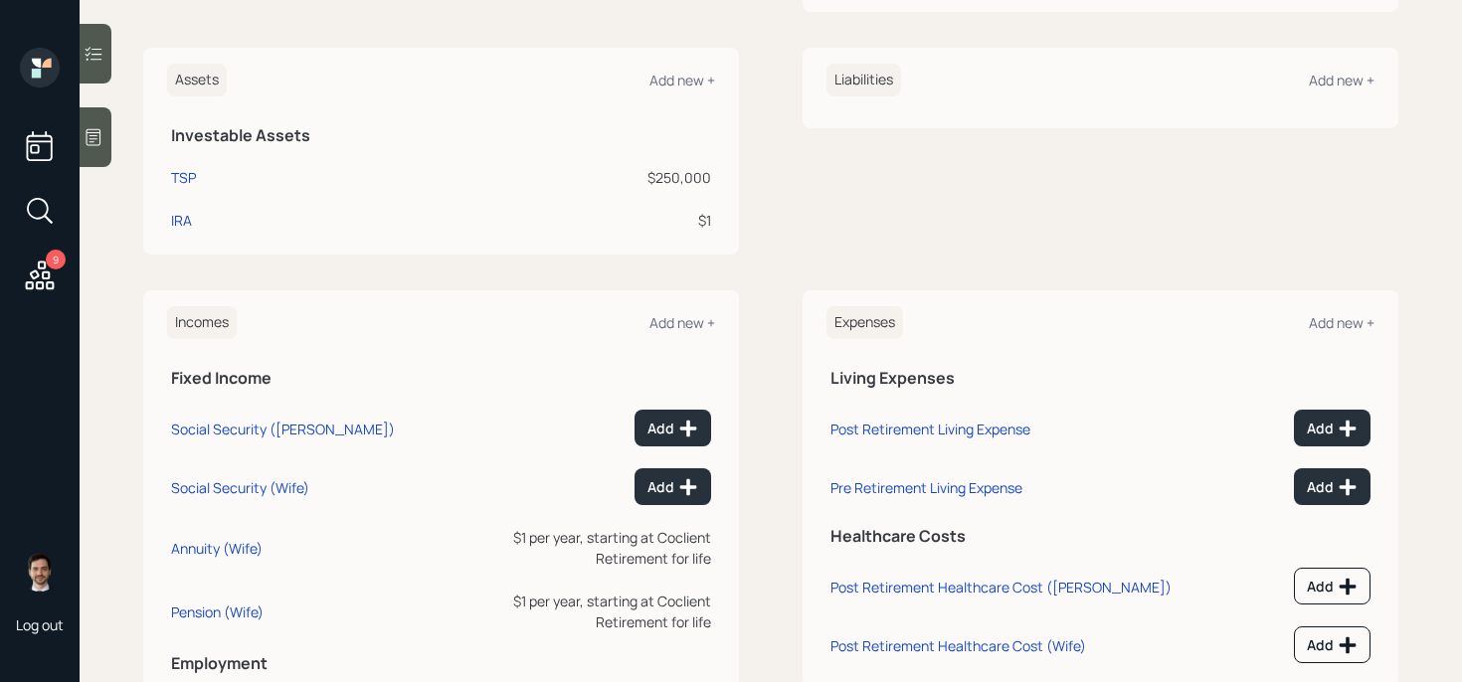
scroll to position [460, 0]
click at [672, 86] on div "Add new +" at bounding box center [682, 82] width 66 height 19
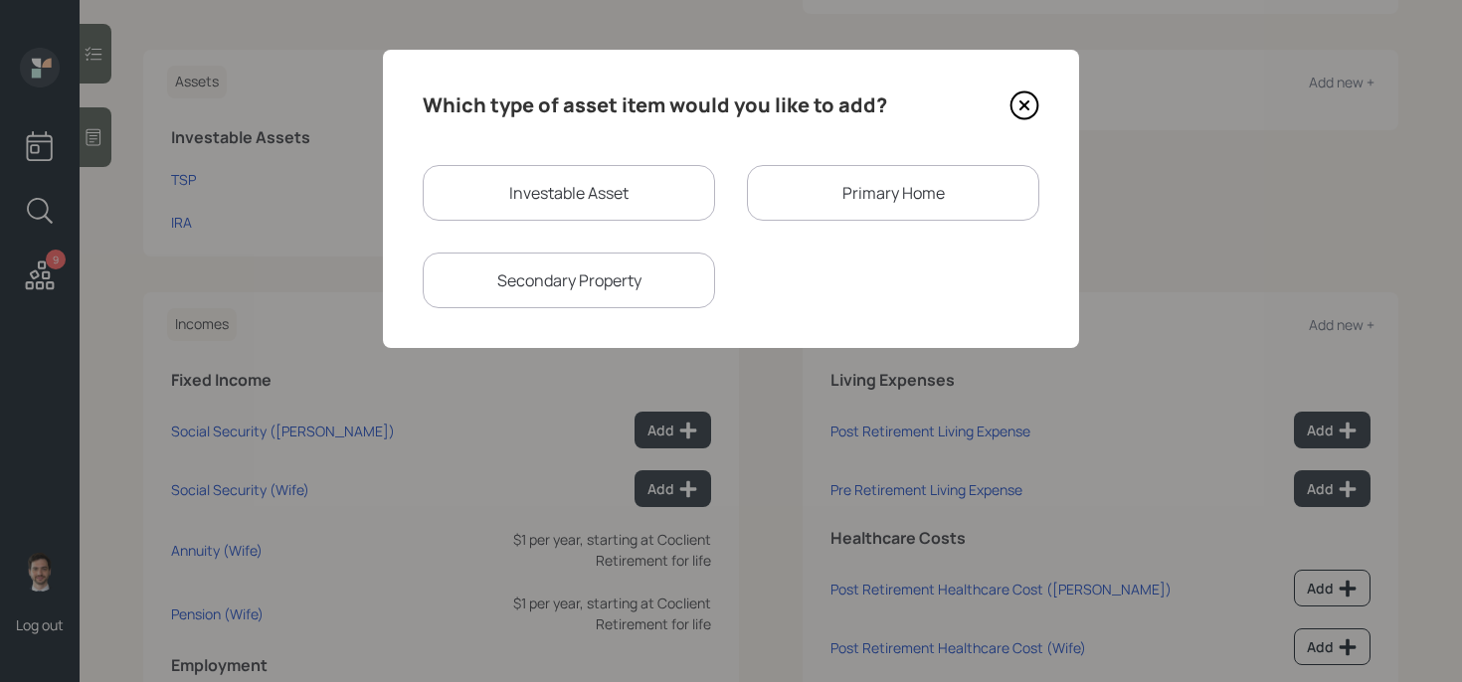
click at [563, 183] on div "Investable Asset" at bounding box center [569, 193] width 292 height 56
select select "taxable"
select select "balanced"
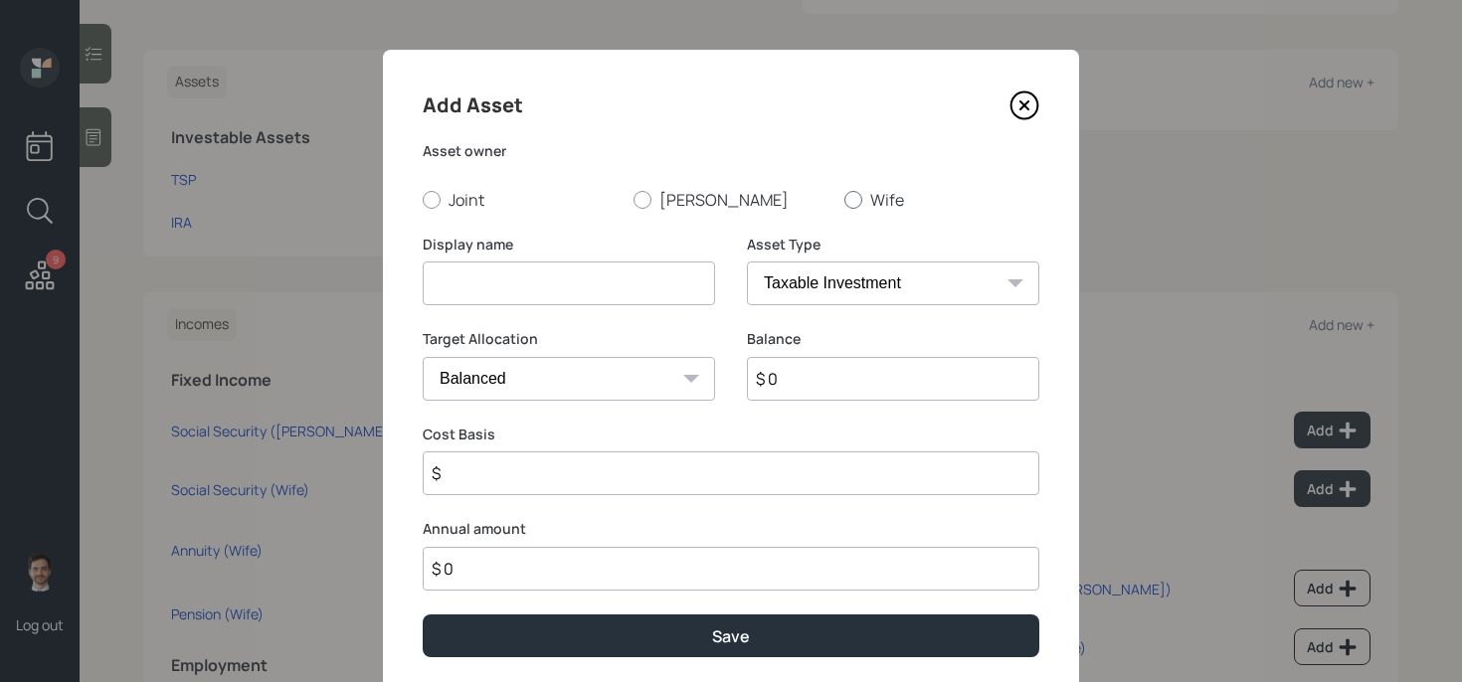
click at [871, 199] on label "Wife" at bounding box center [941, 200] width 195 height 22
click at [844, 199] on input "Wife" at bounding box center [843, 199] width 1 height 1
radio input "true"
click at [591, 275] on input at bounding box center [569, 283] width 292 height 44
type input "Wife's IRA"
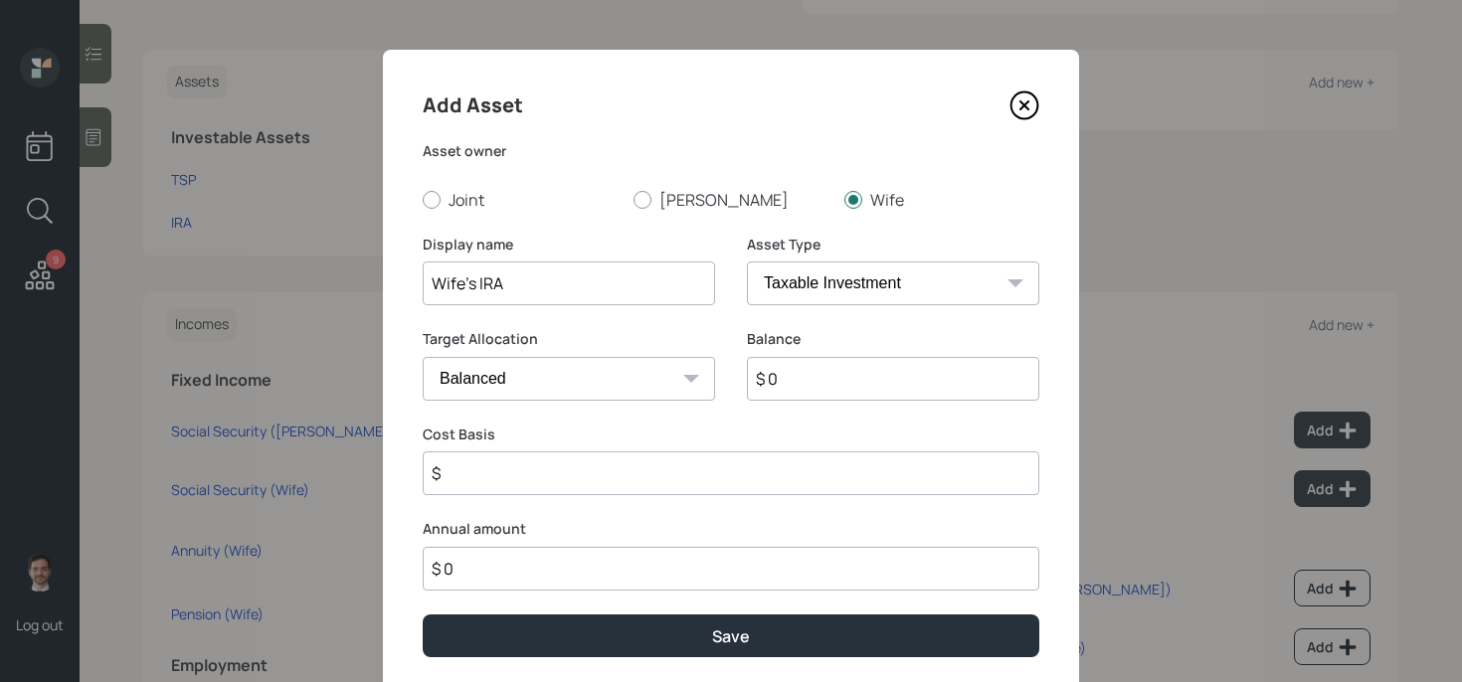
select select "ira"
type input "$"
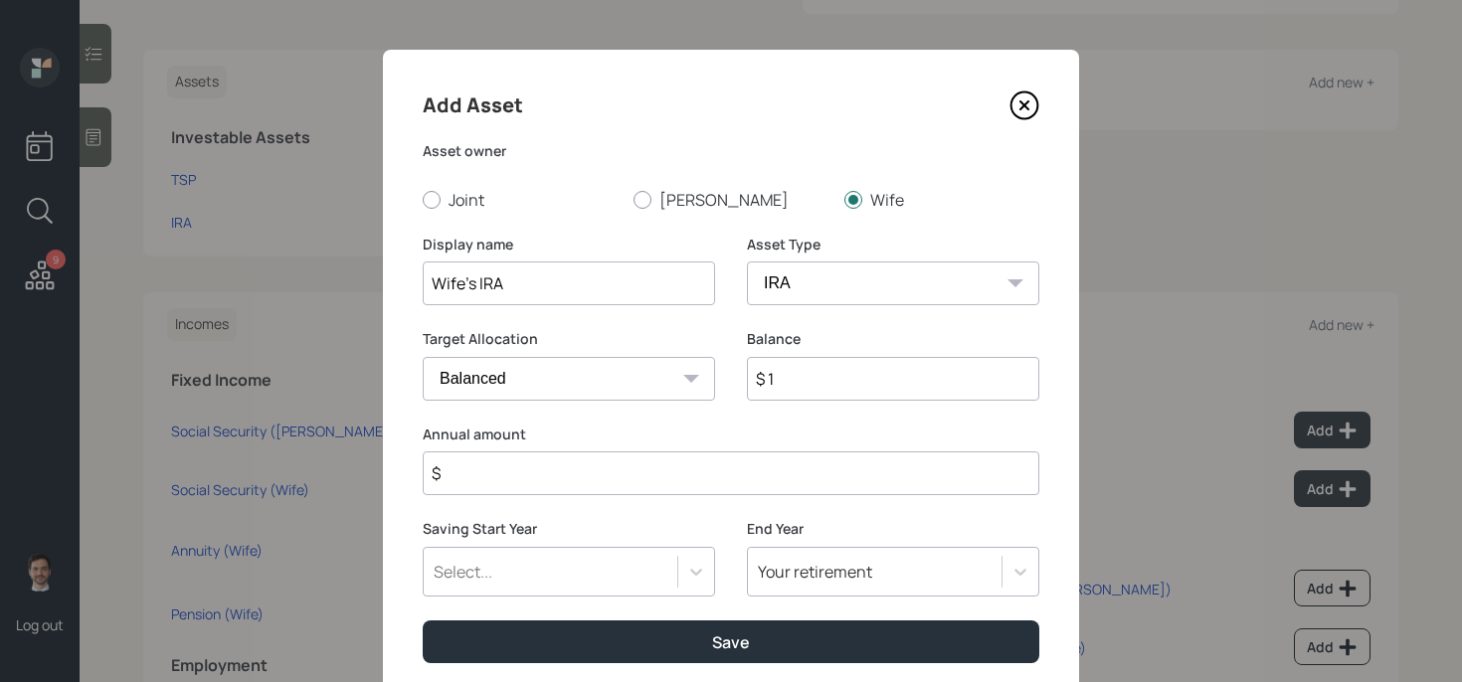
type input "$ 1"
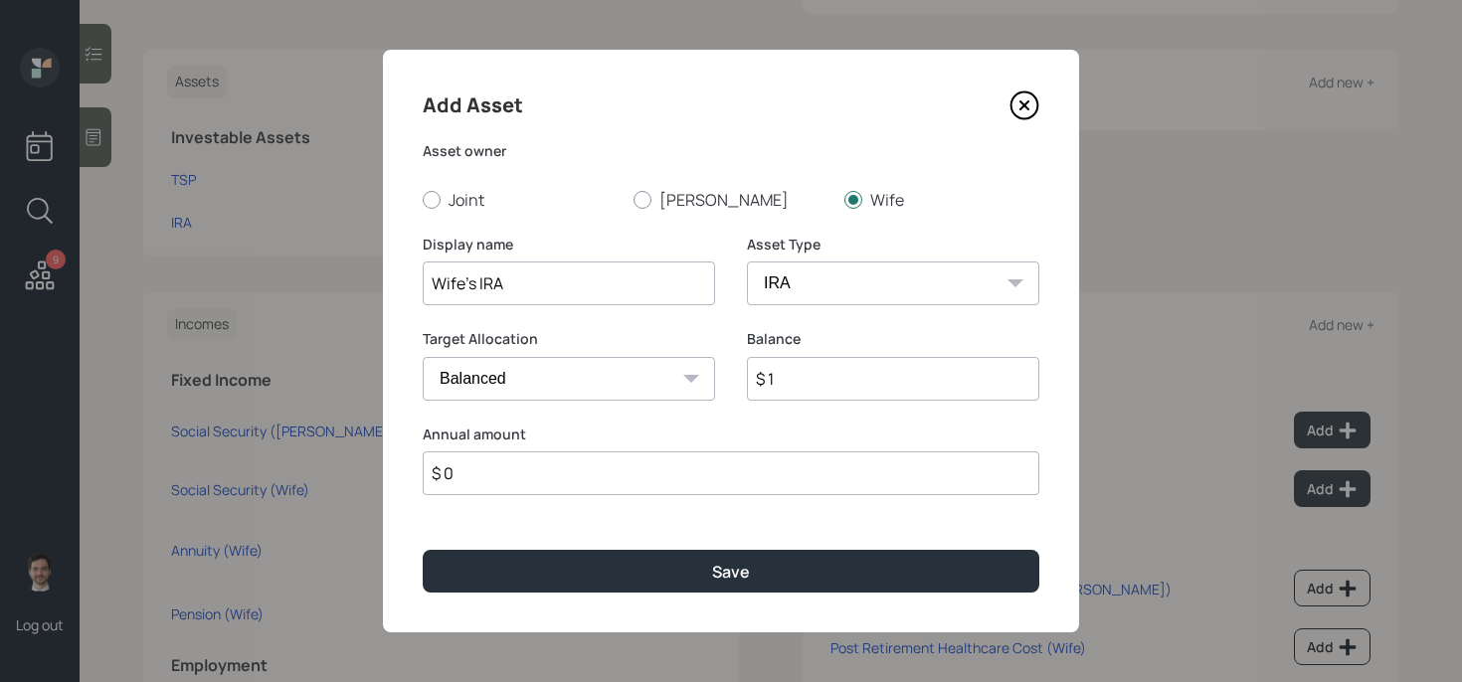
type input "$ 0"
click at [423, 550] on button "Save" at bounding box center [731, 571] width 616 height 43
